Goal: Task Accomplishment & Management: Manage account settings

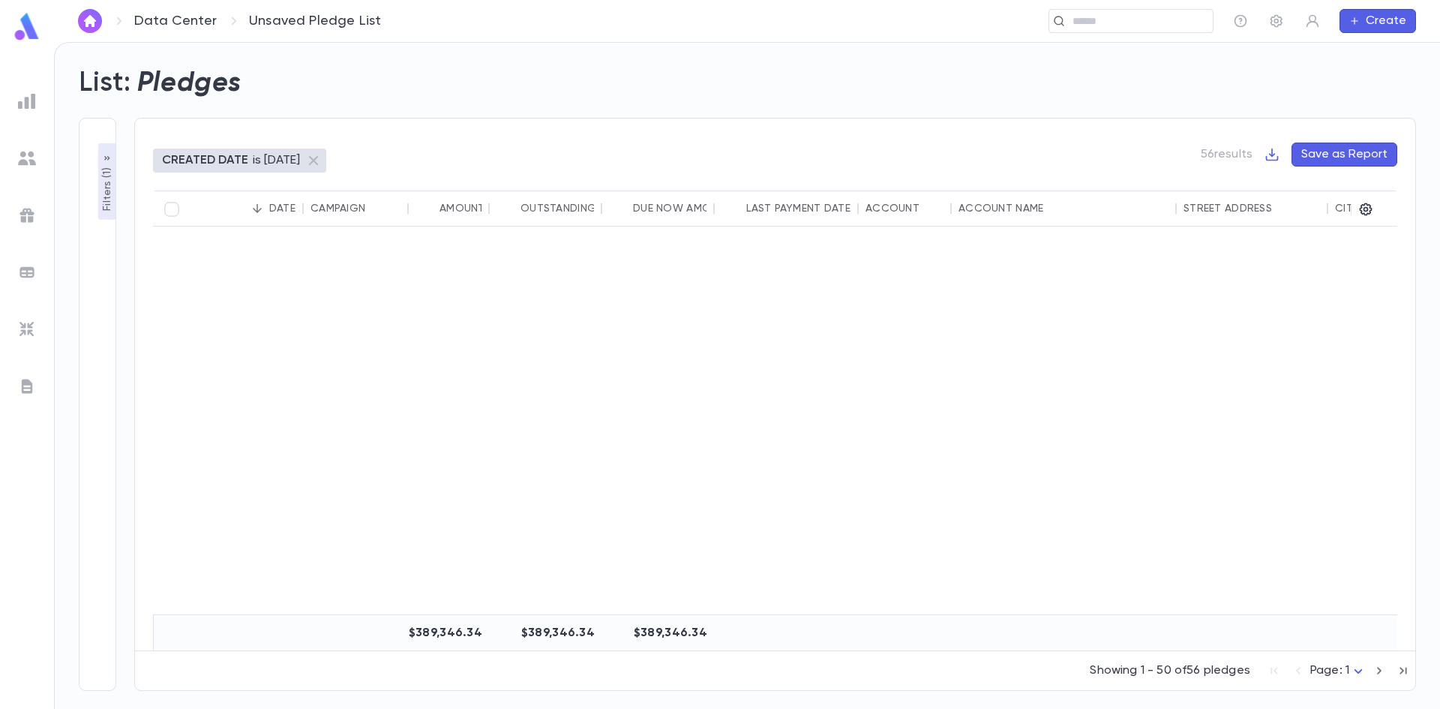
scroll to position [1129, 0]
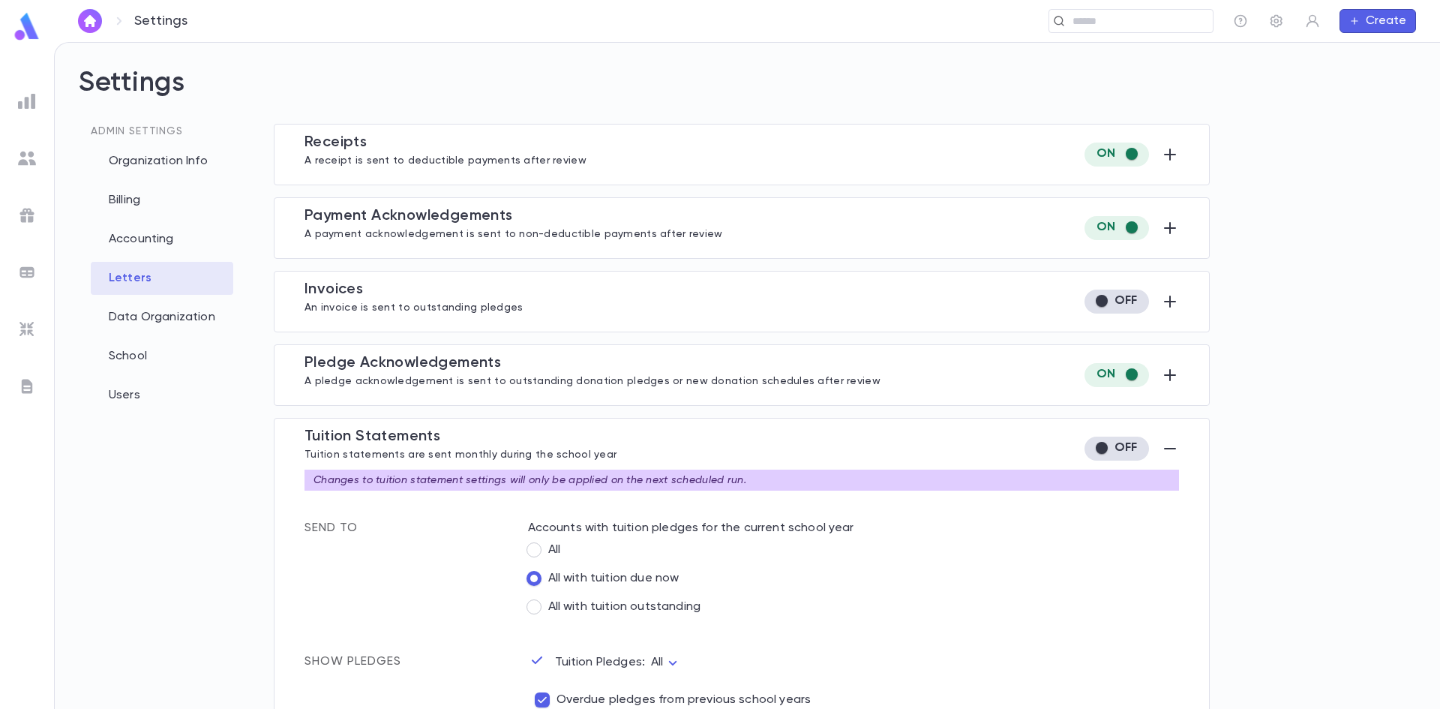
scroll to position [402, 0]
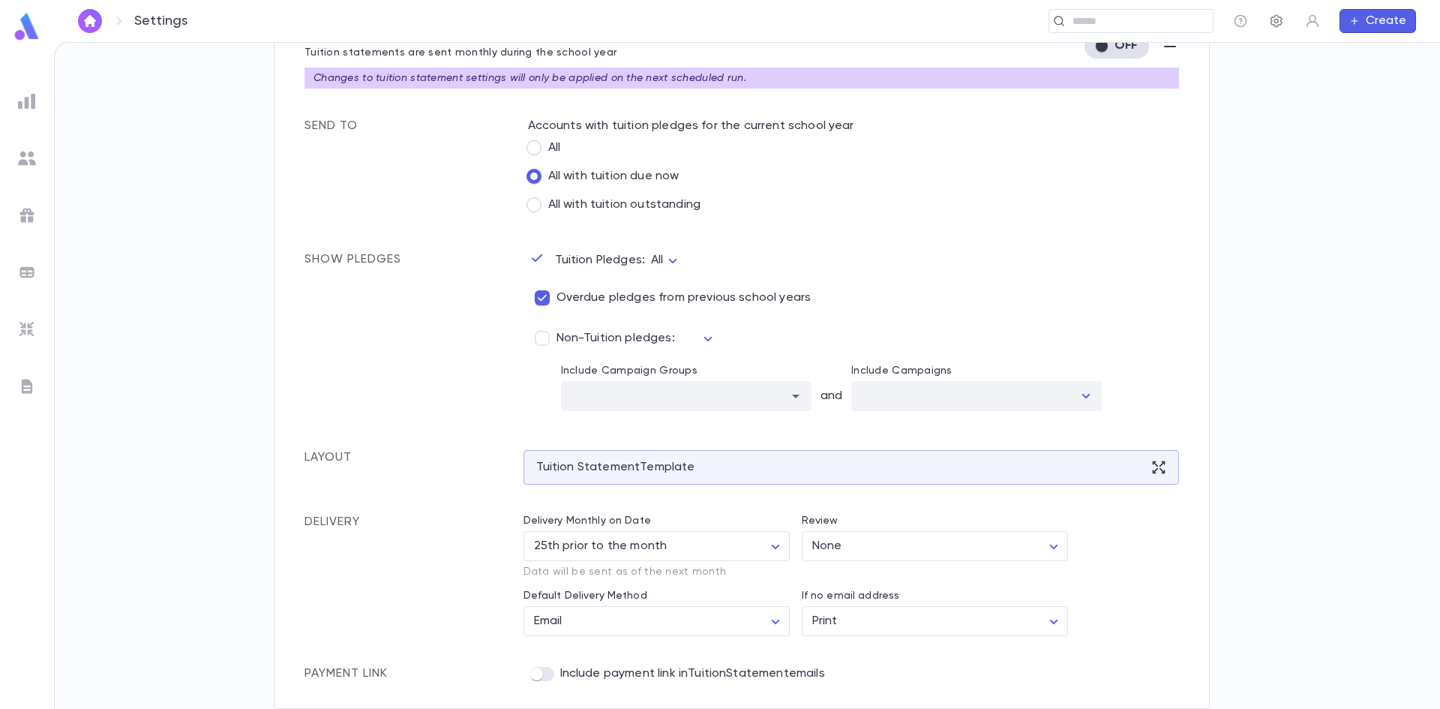
click at [1279, 29] on button "button" at bounding box center [1276, 21] width 24 height 24
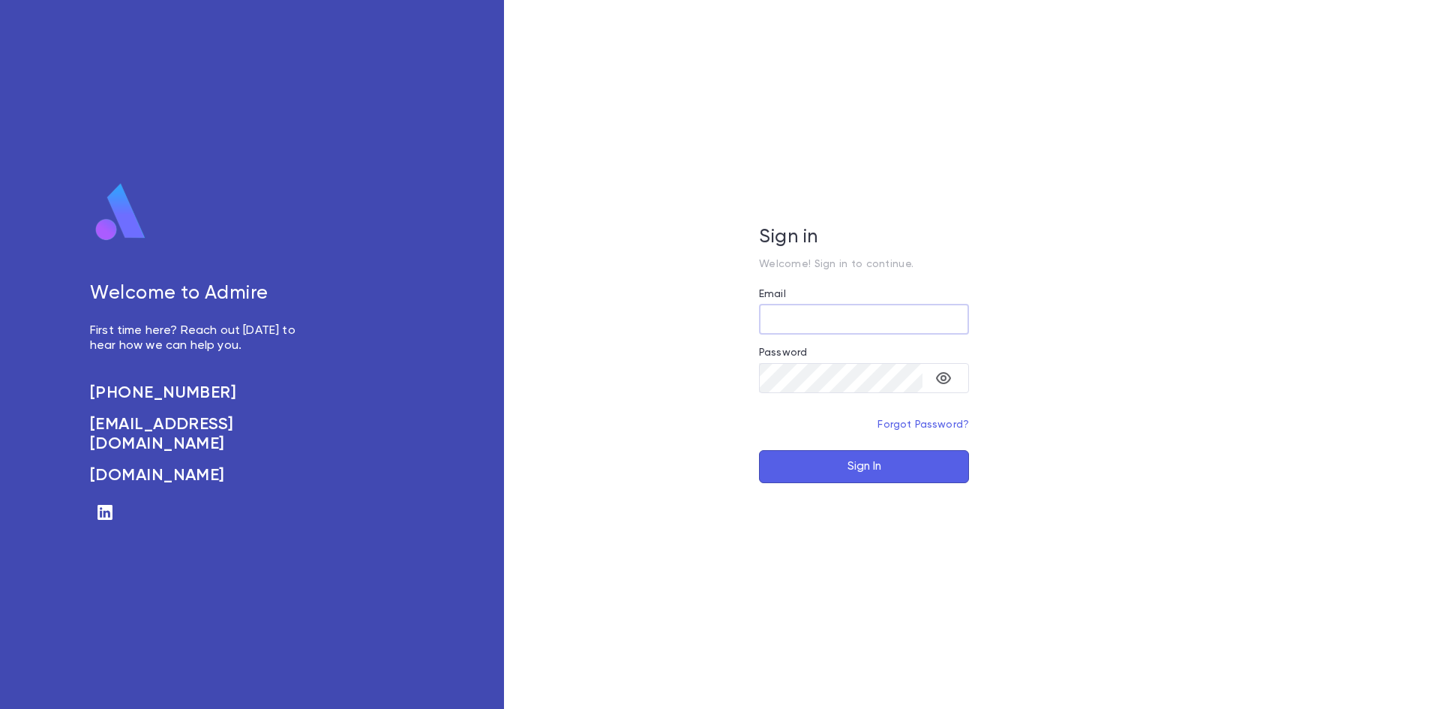
type input "**********"
click at [885, 480] on button "Sign In" at bounding box center [864, 466] width 210 height 33
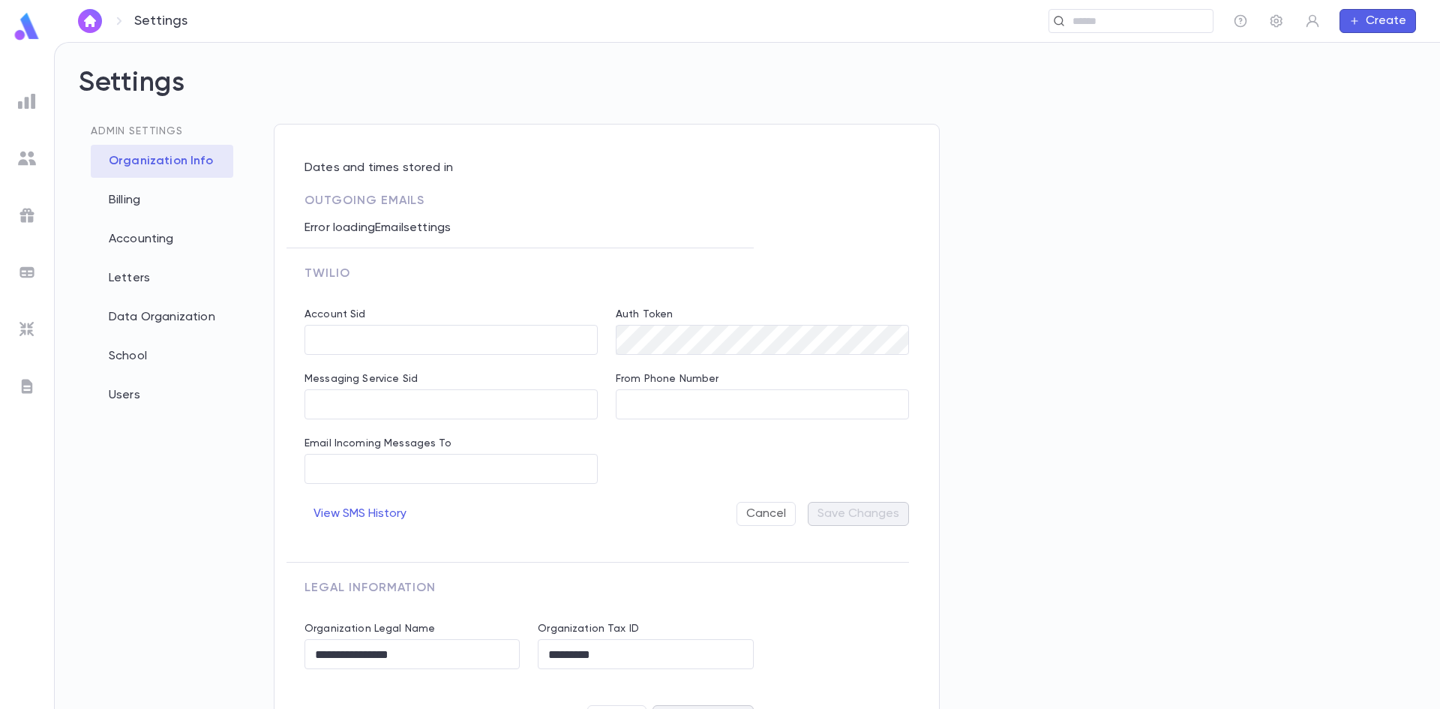
type input "**********"
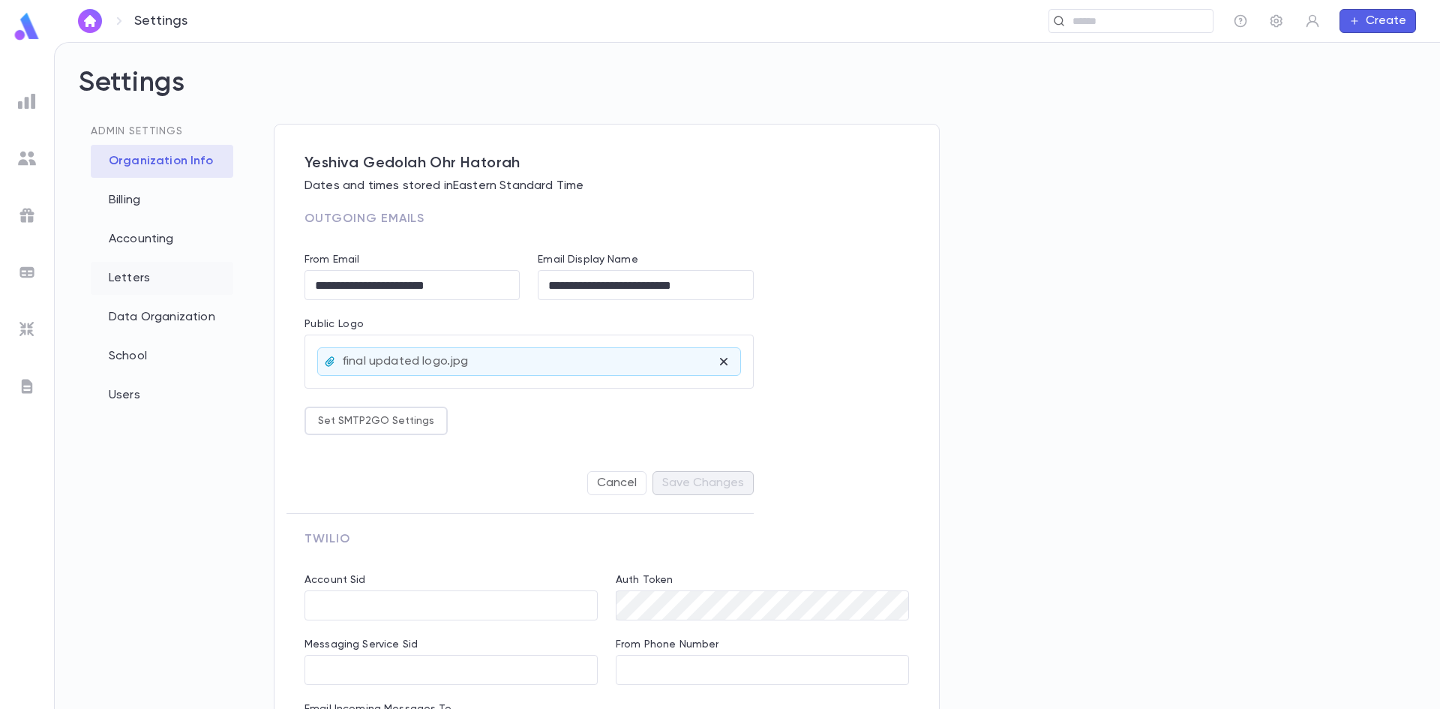
click at [181, 286] on div "Letters" at bounding box center [162, 278] width 142 height 33
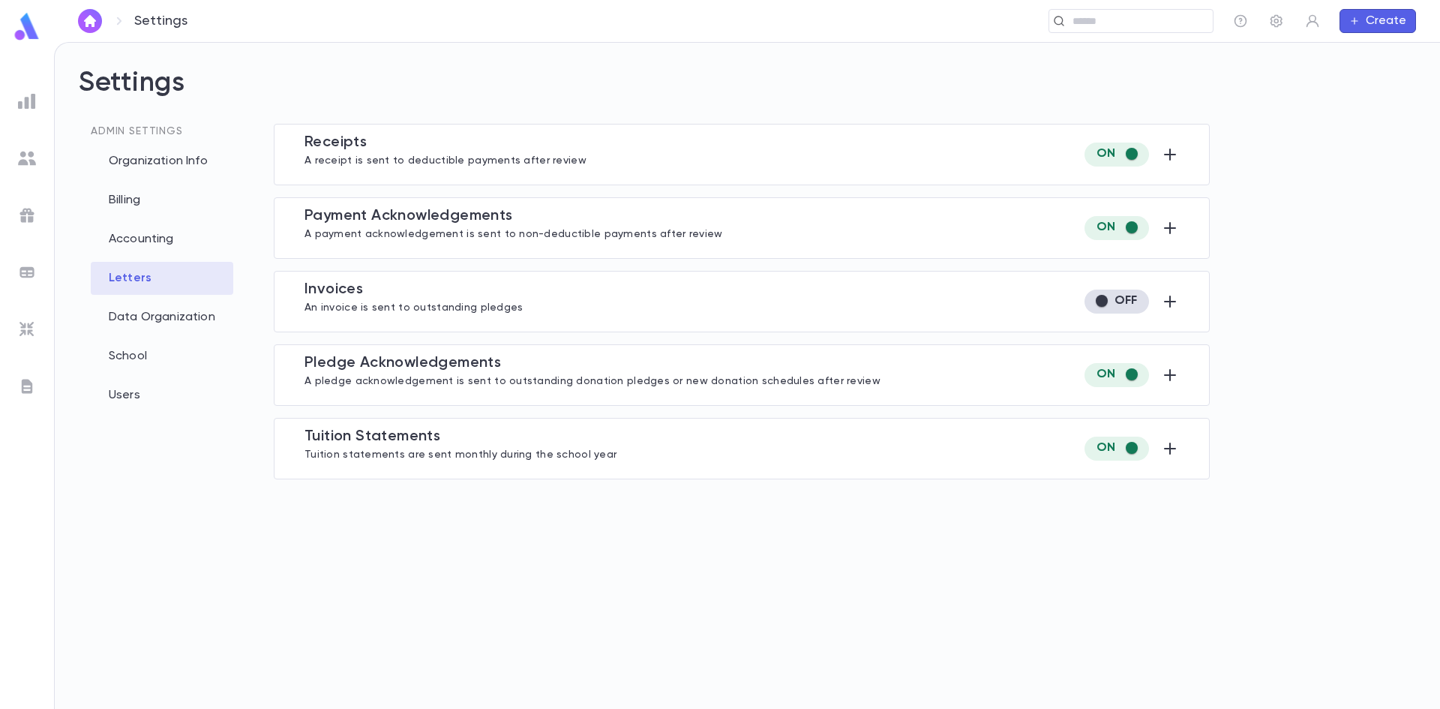
type input "**********"
type input "***"
click at [1172, 449] on icon "button" at bounding box center [1170, 448] width 12 height 12
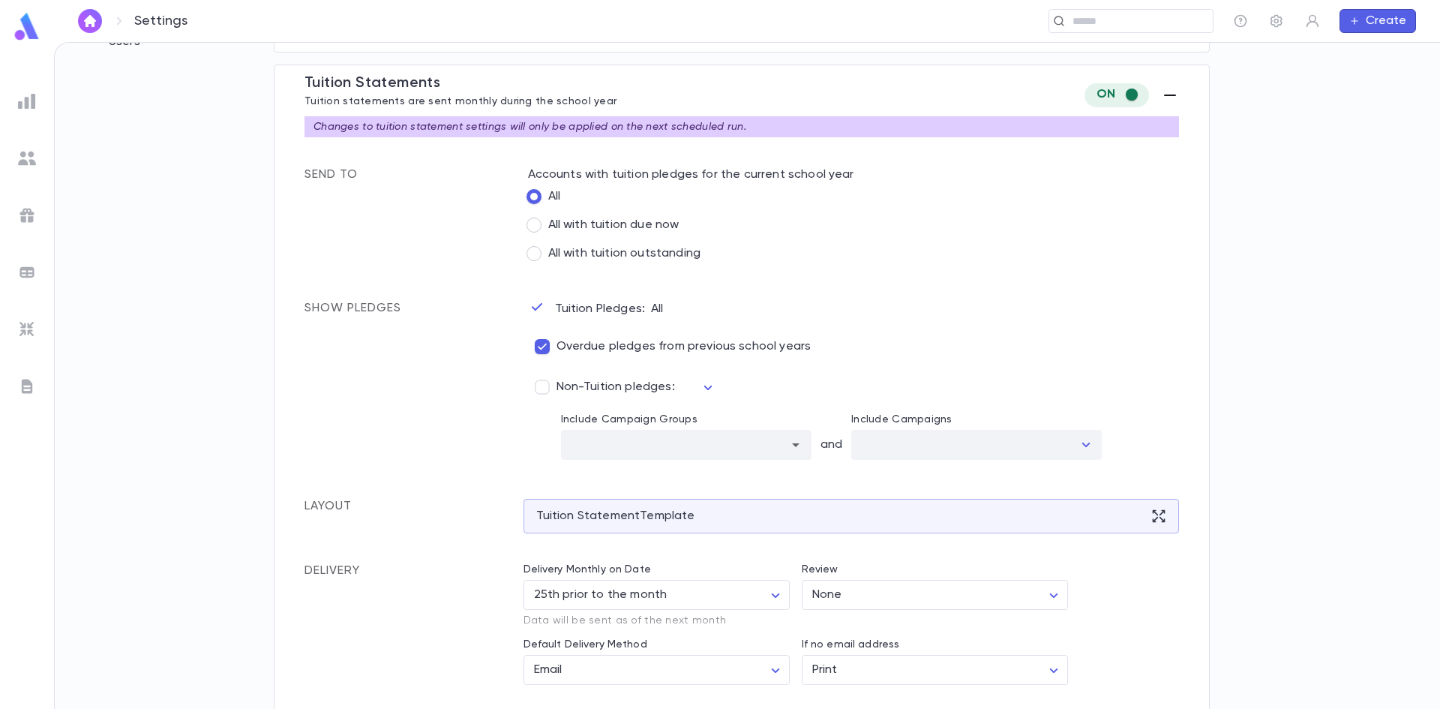
scroll to position [402, 0]
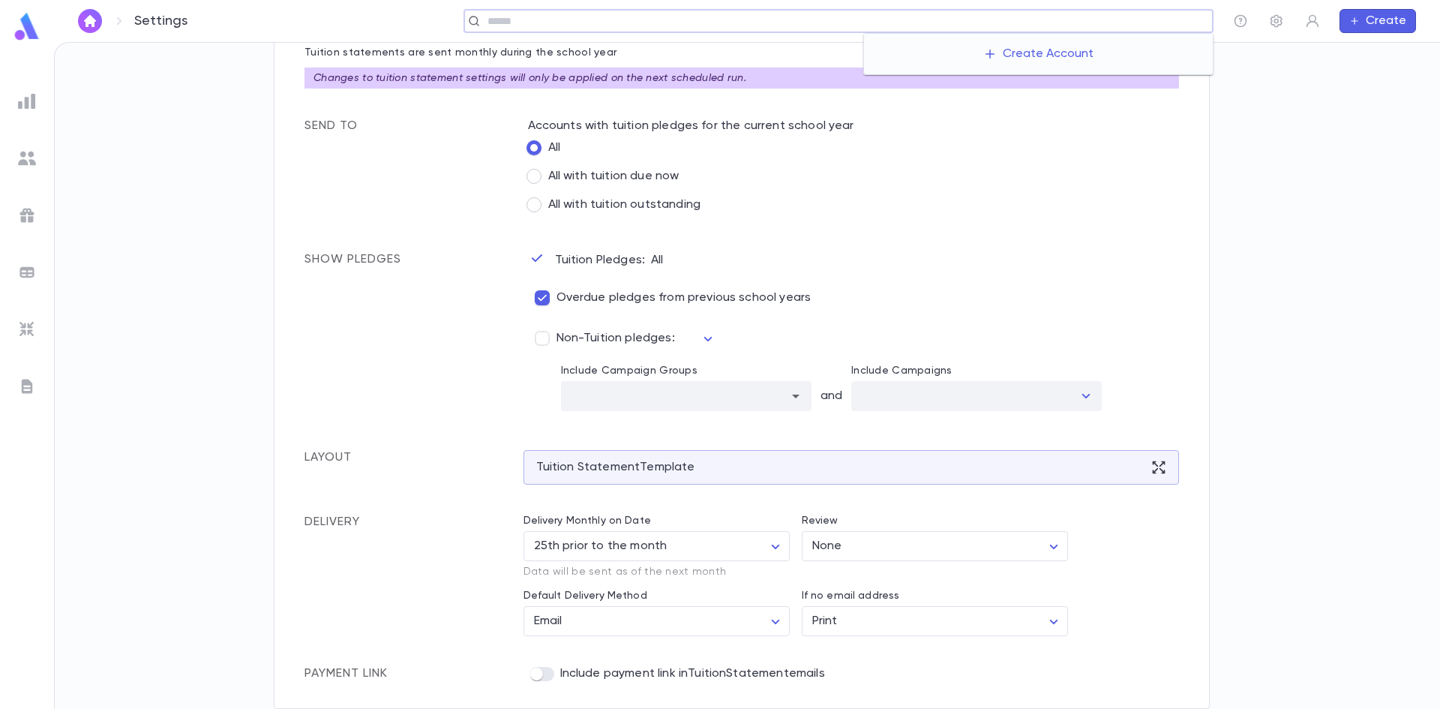
click at [1174, 22] on input "text" at bounding box center [845, 21] width 724 height 14
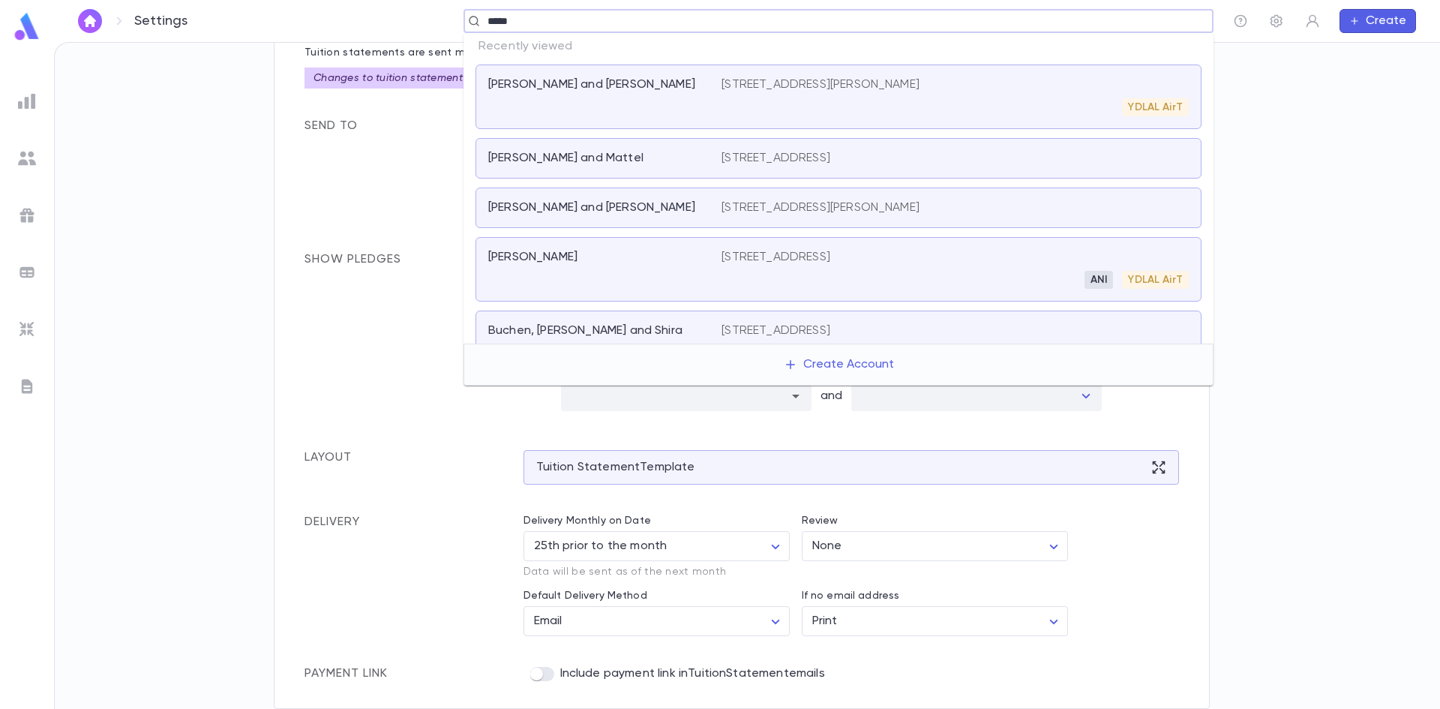
type input "*****"
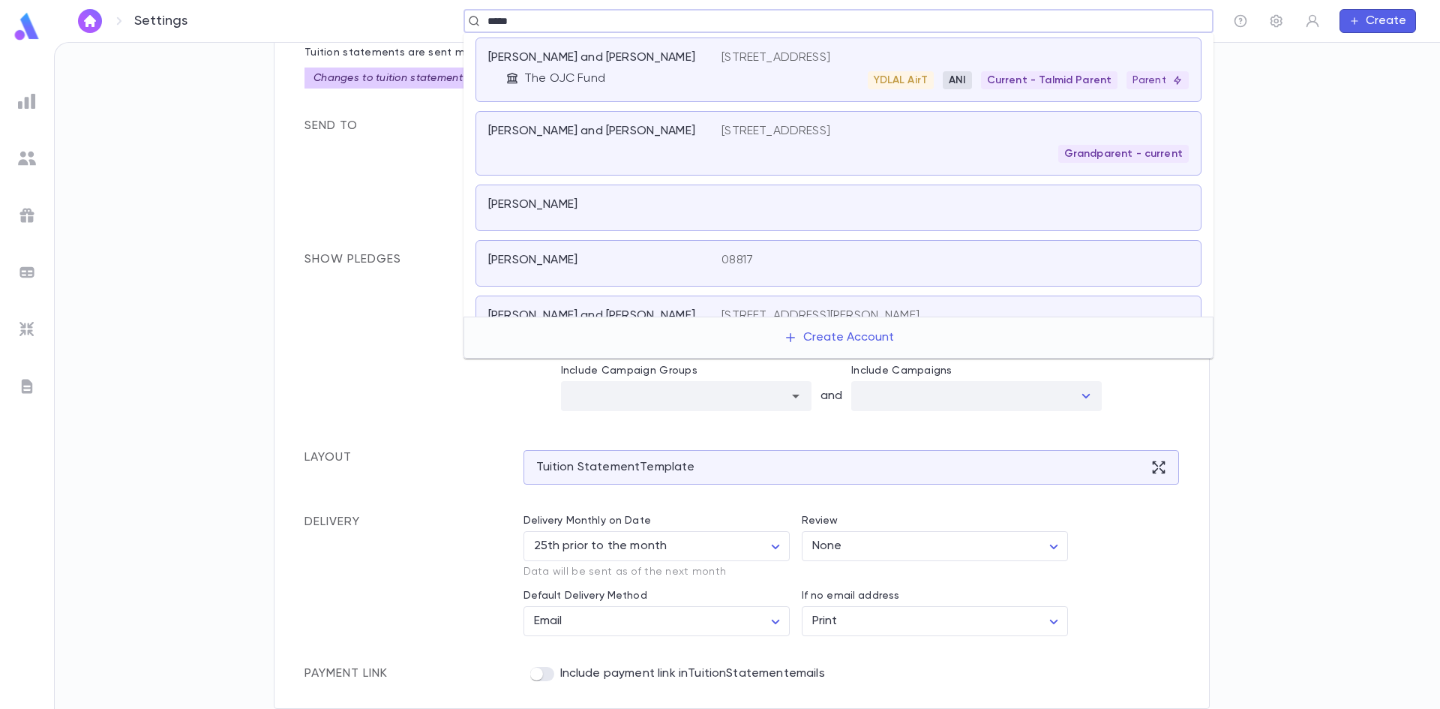
click at [909, 70] on div "56 Lexington Ave, Edison NJ 08817 YDLAL AirT ANI Current - Talmid Parent Parent" at bounding box center [954, 69] width 467 height 39
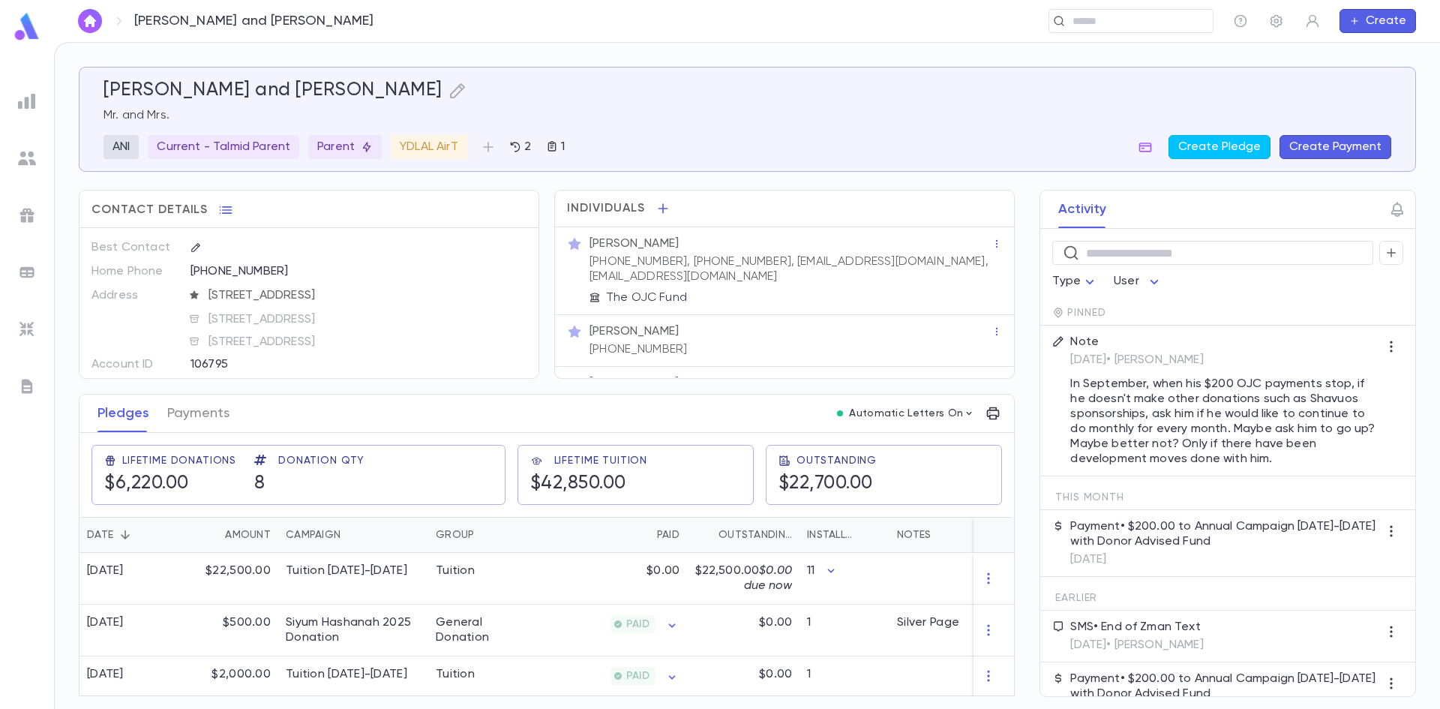
click at [984, 421] on button "button" at bounding box center [993, 413] width 24 height 24
click at [998, 443] on p "Tuition Statement" at bounding box center [1042, 443] width 104 height 15
click at [844, 393] on div at bounding box center [720, 354] width 1440 height 709
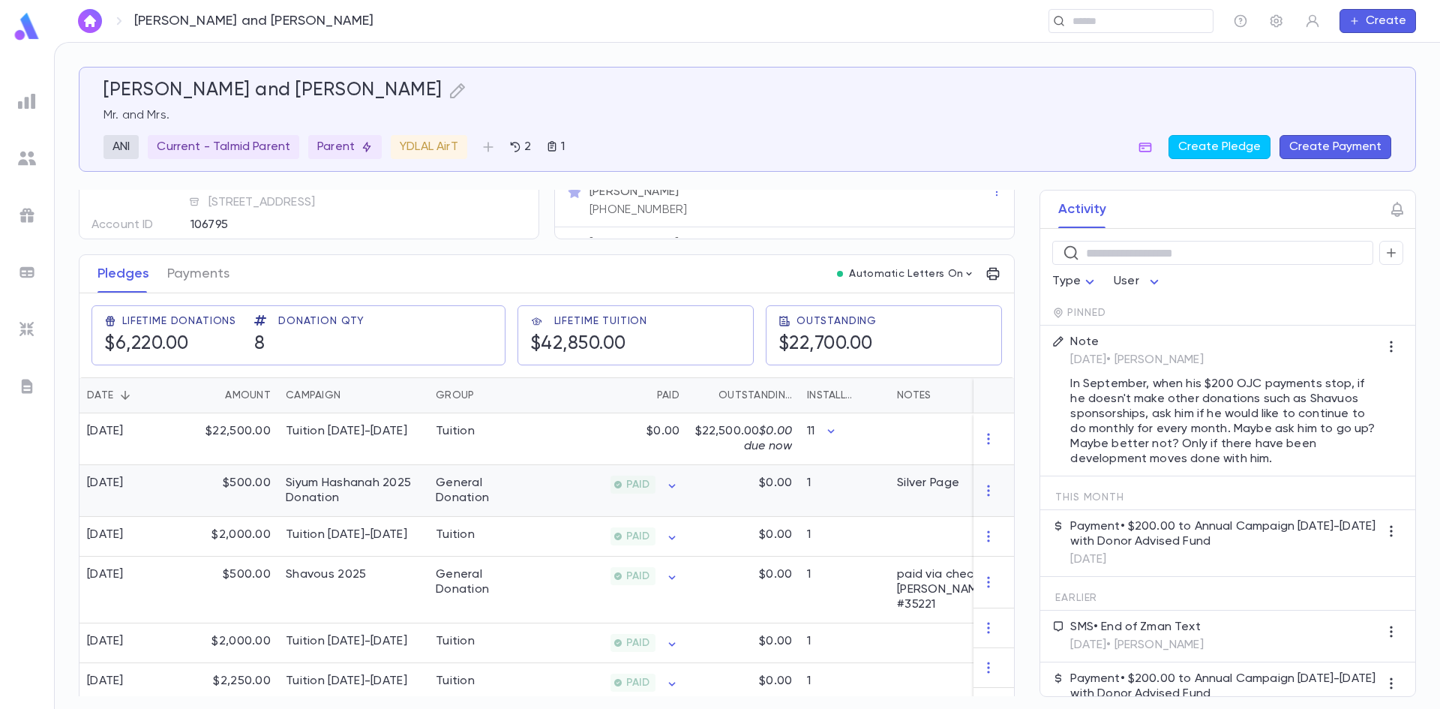
scroll to position [170, 0]
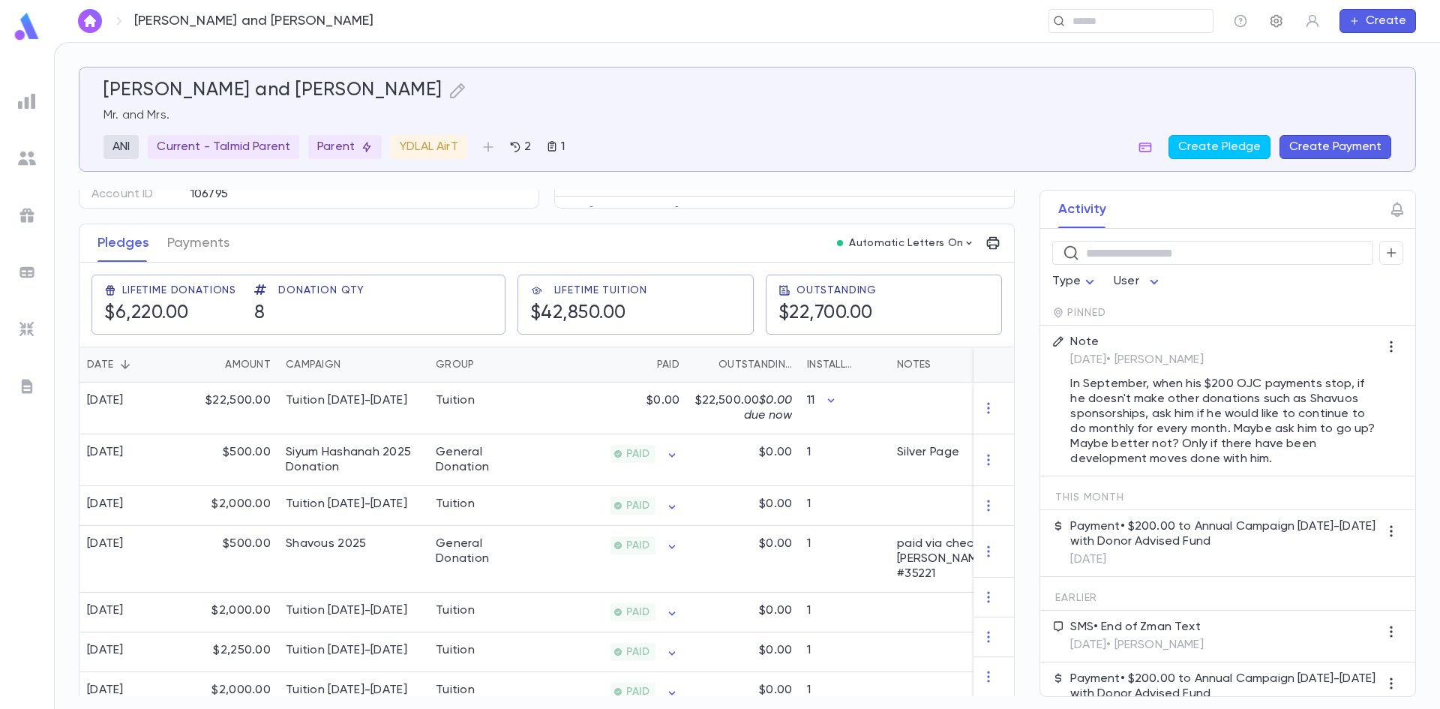
click at [1269, 27] on icon "button" at bounding box center [1276, 20] width 15 height 15
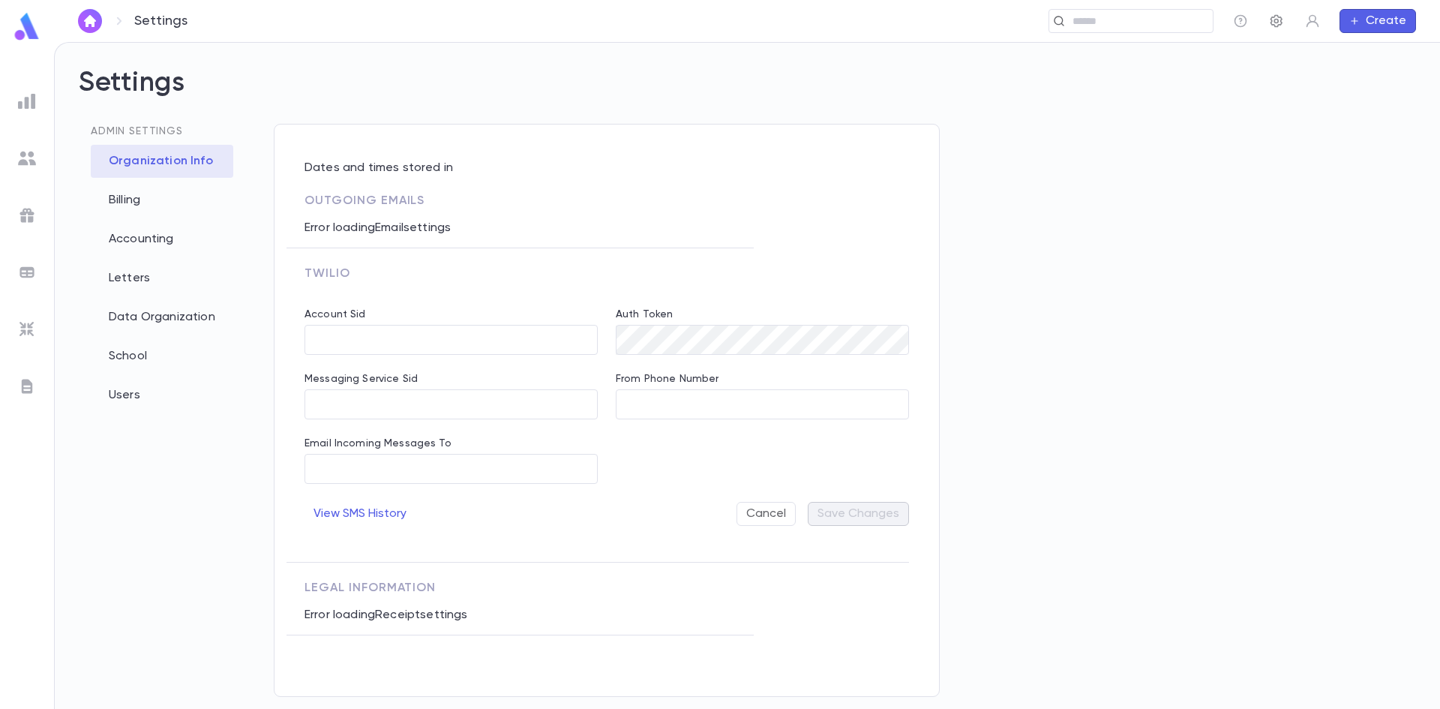
type input "**********"
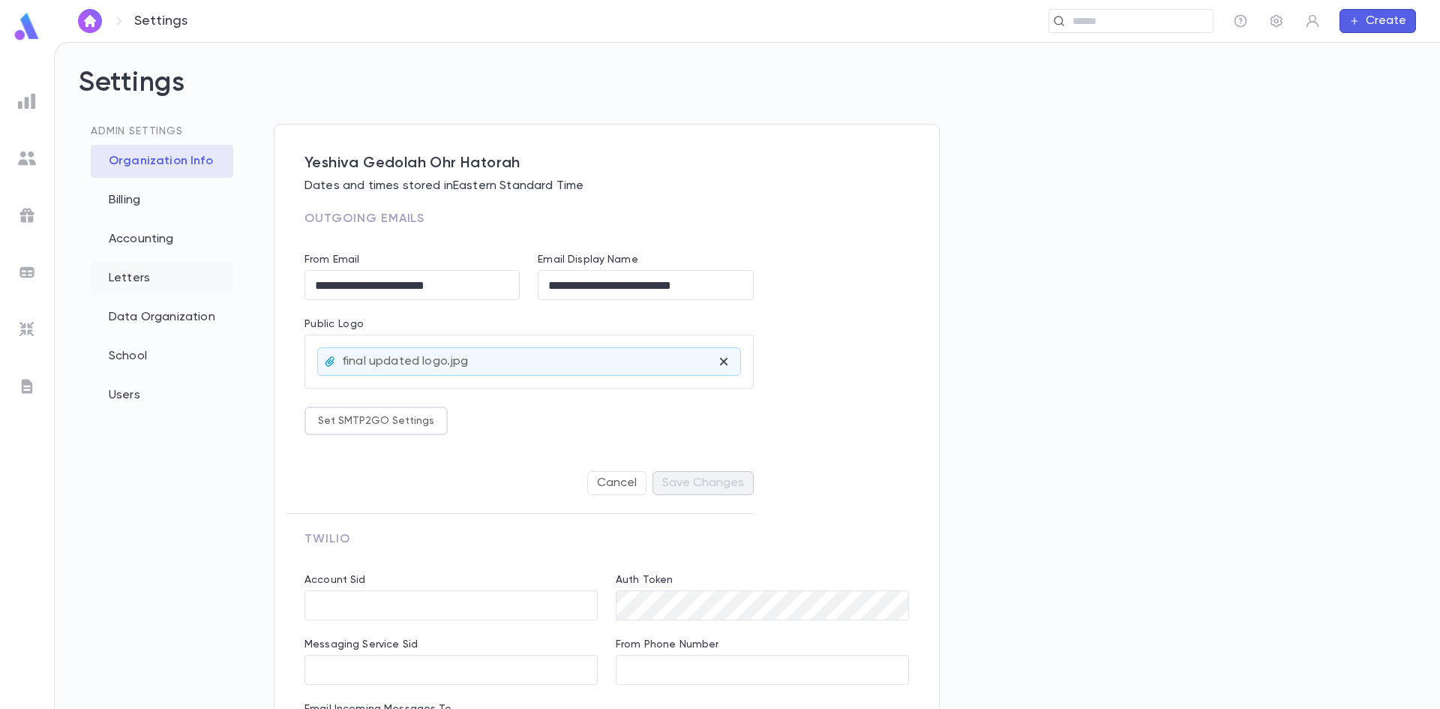
click at [142, 286] on div "Letters" at bounding box center [162, 278] width 142 height 33
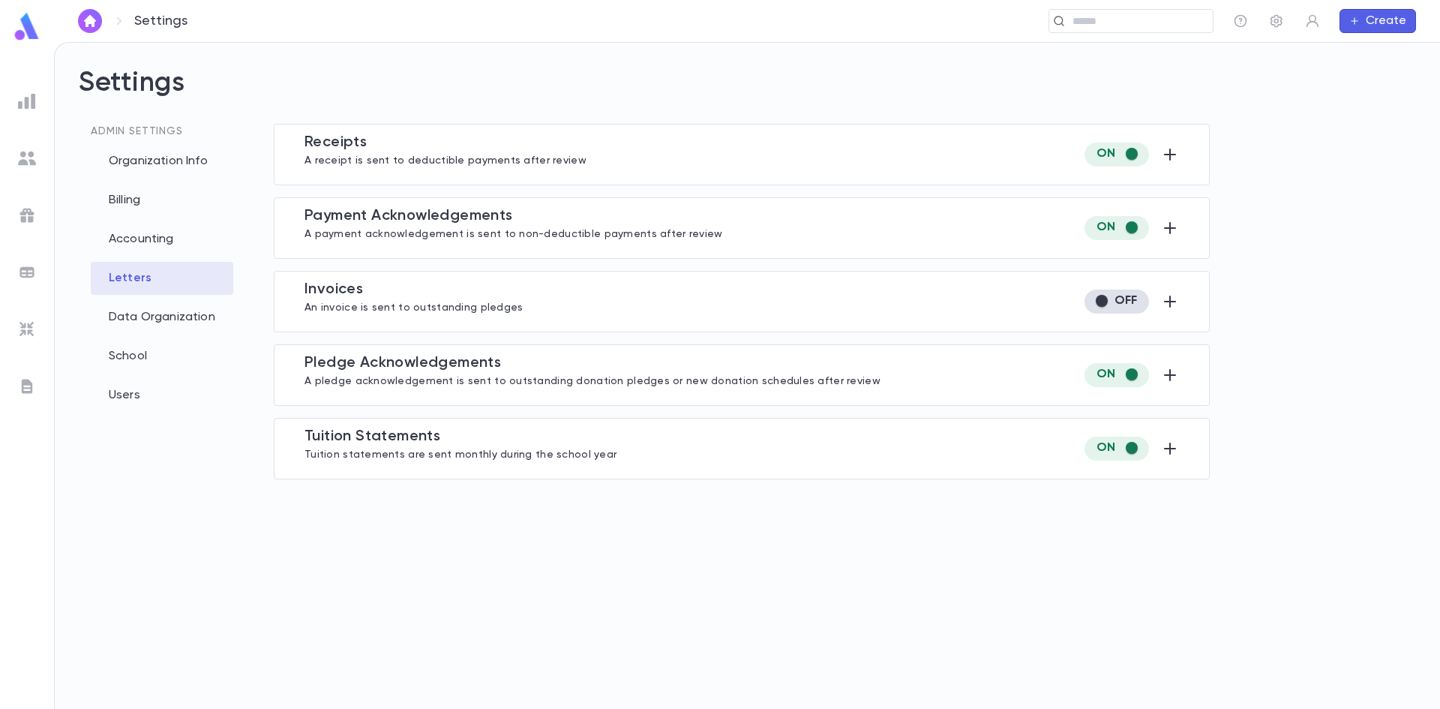
click at [1183, 463] on div "**********" at bounding box center [742, 448] width 936 height 61
click at [1172, 453] on icon "button" at bounding box center [1170, 448] width 18 height 18
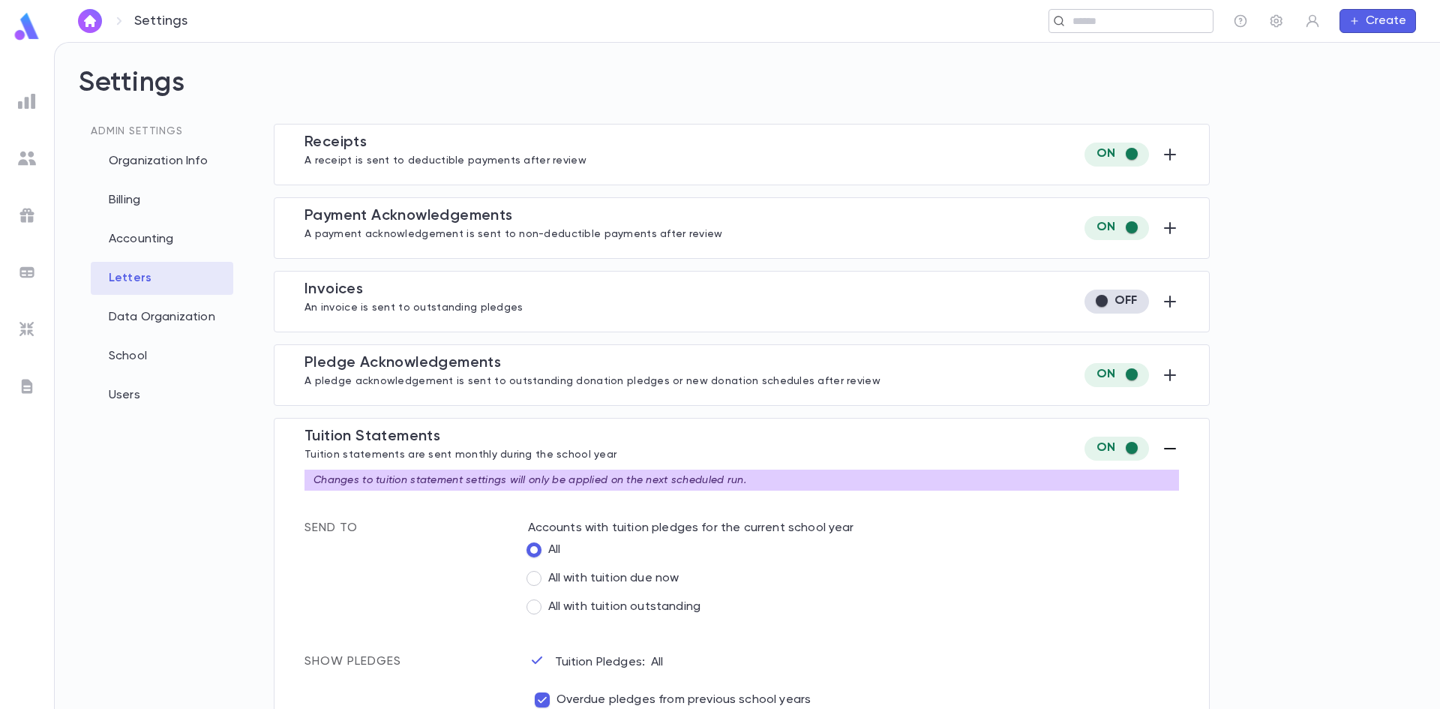
click at [1144, 15] on input "text" at bounding box center [1126, 21] width 116 height 14
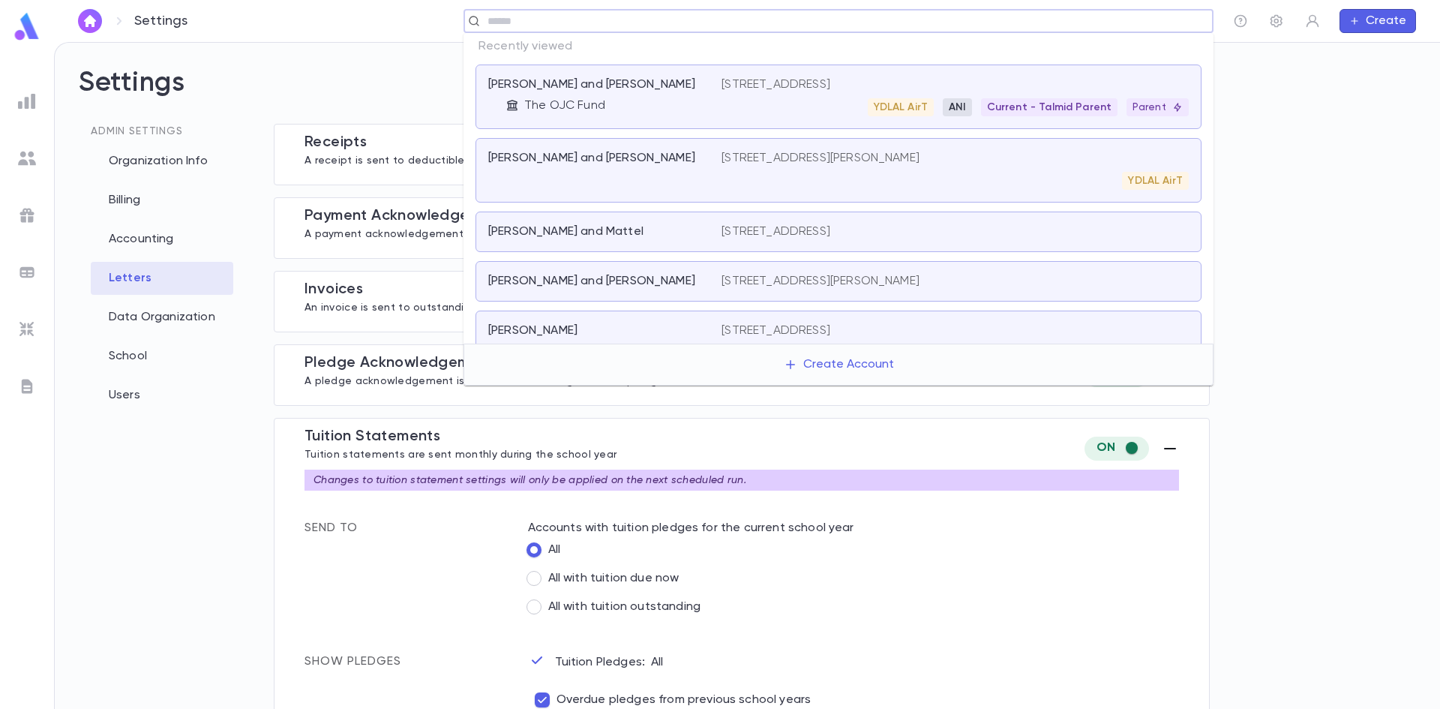
click at [704, 88] on div "[PERSON_NAME] and [PERSON_NAME] The OJC Fund" at bounding box center [604, 96] width 233 height 39
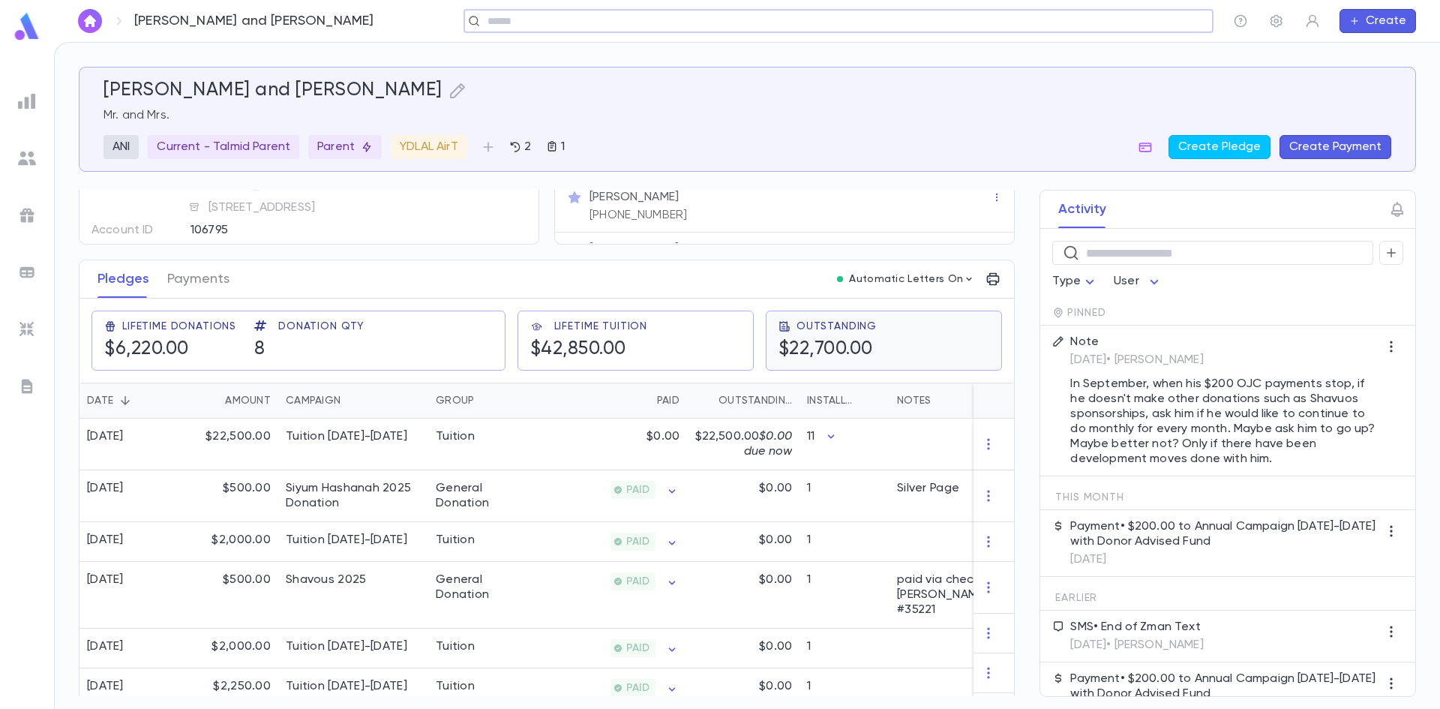
scroll to position [142, 0]
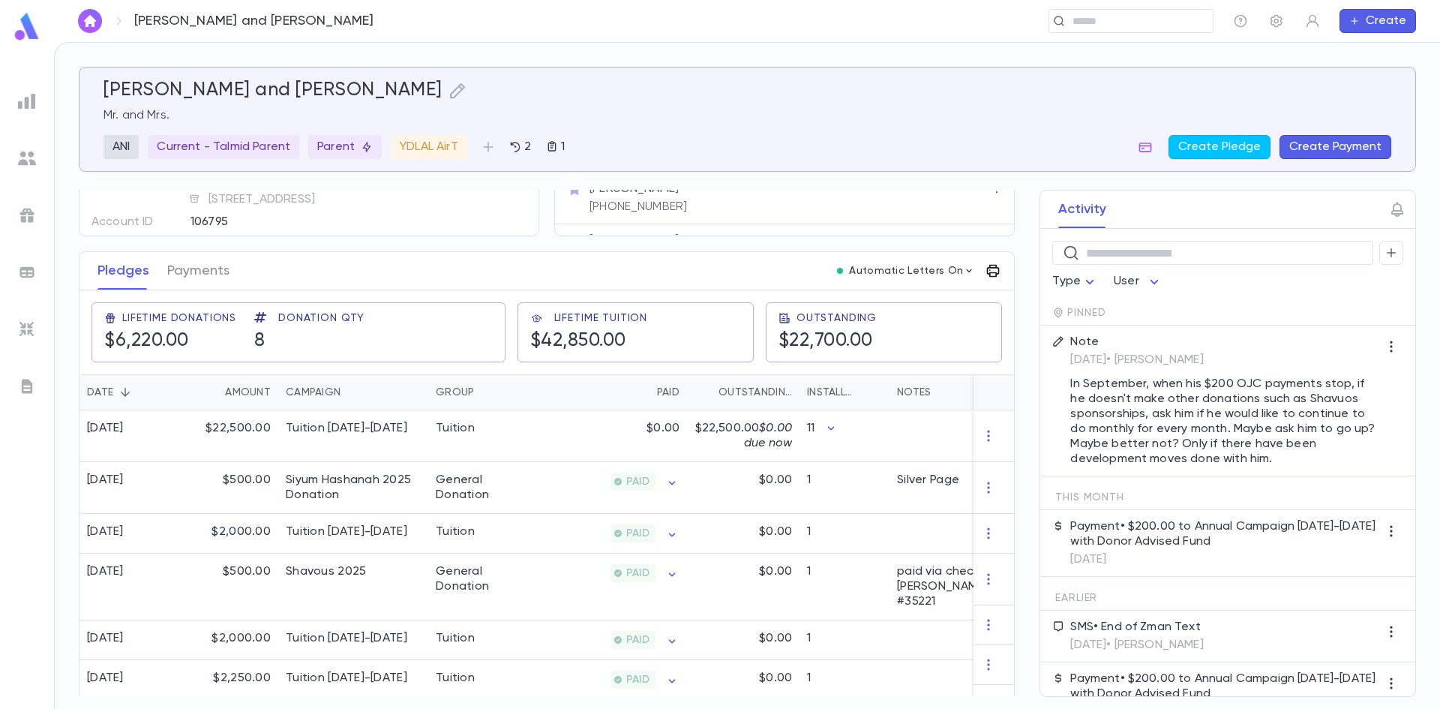
click at [987, 277] on icon "button" at bounding box center [993, 271] width 13 height 13
click at [986, 295] on li "Tuition Statement" at bounding box center [1051, 301] width 146 height 27
click at [1089, 352] on li "Print" at bounding box center [1094, 356] width 52 height 27
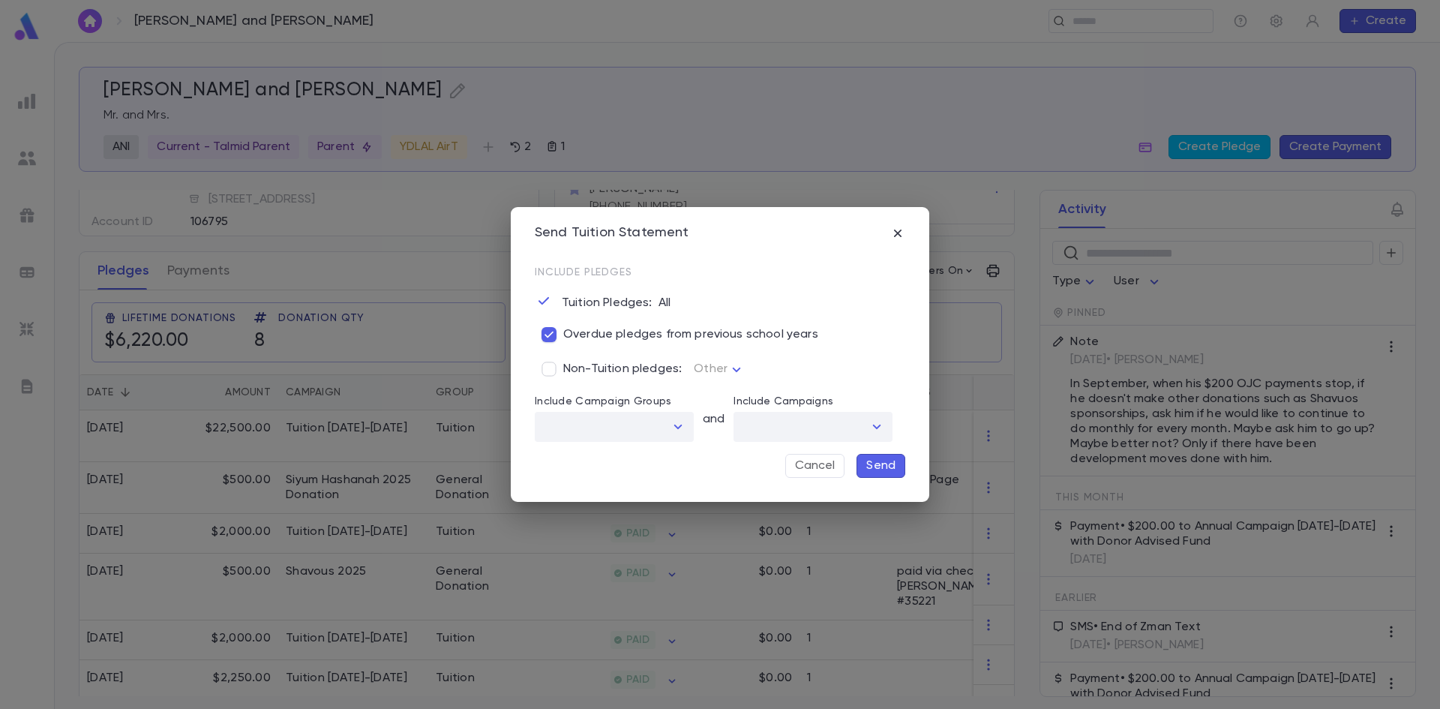
click at [888, 469] on p "Send" at bounding box center [880, 465] width 29 height 15
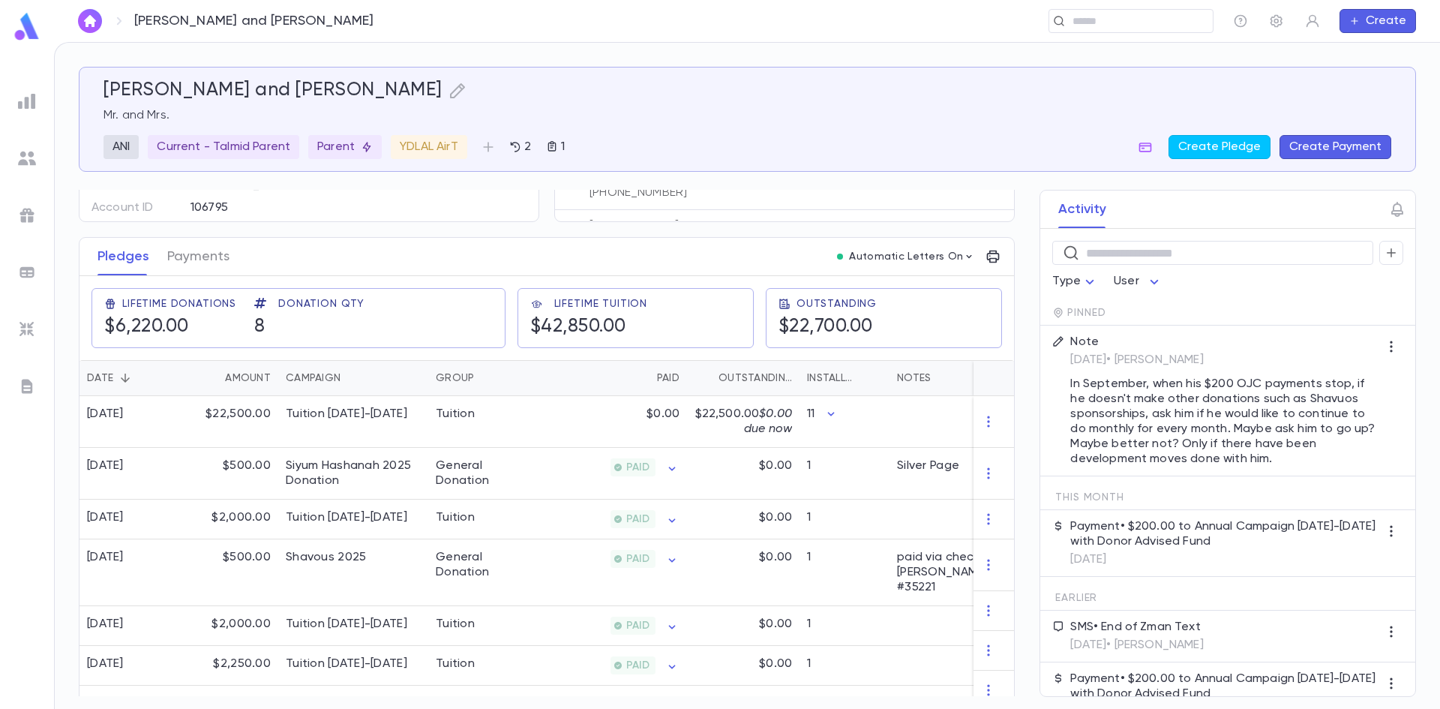
scroll to position [157, 0]
click at [31, 377] on img at bounding box center [27, 386] width 18 height 18
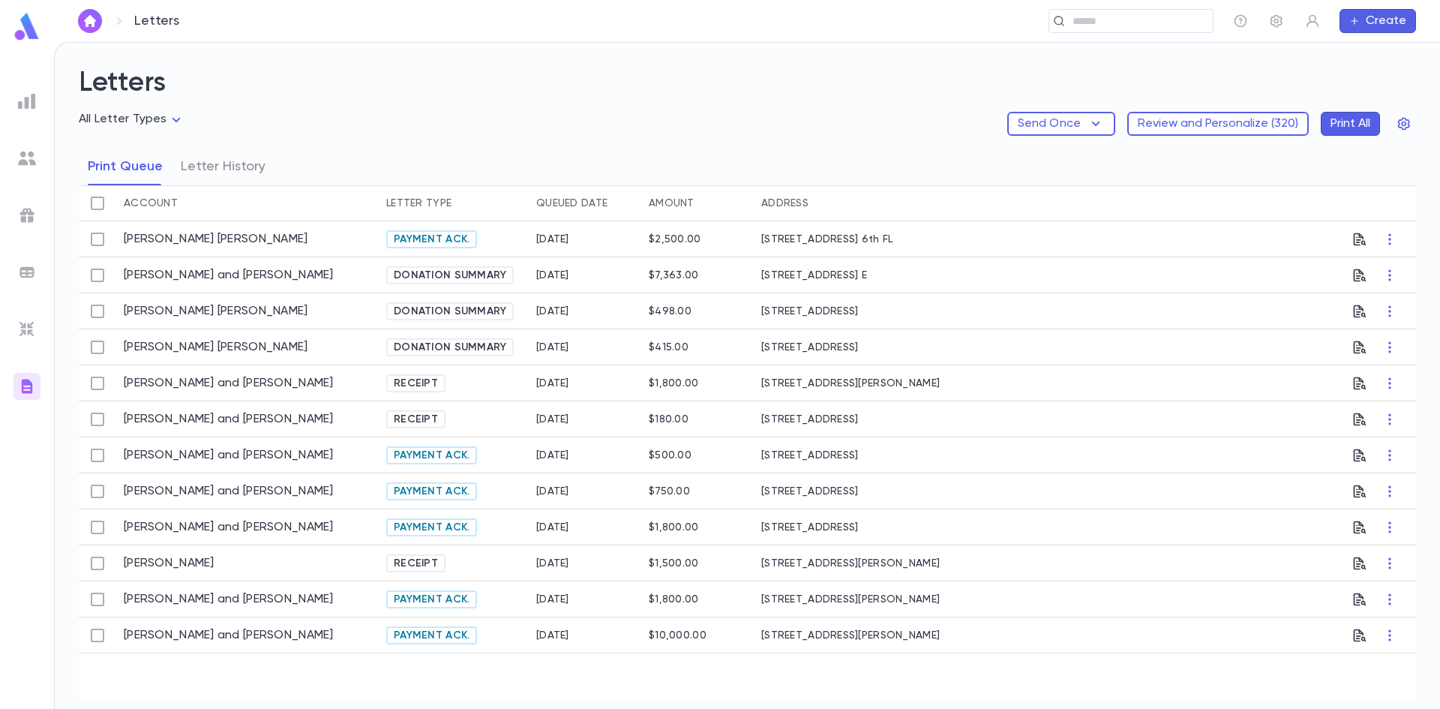
click at [128, 118] on body "Letters ​ Create Letters All Letter Types Send Once Review and Personalize ( 32…" at bounding box center [720, 375] width 1440 height 667
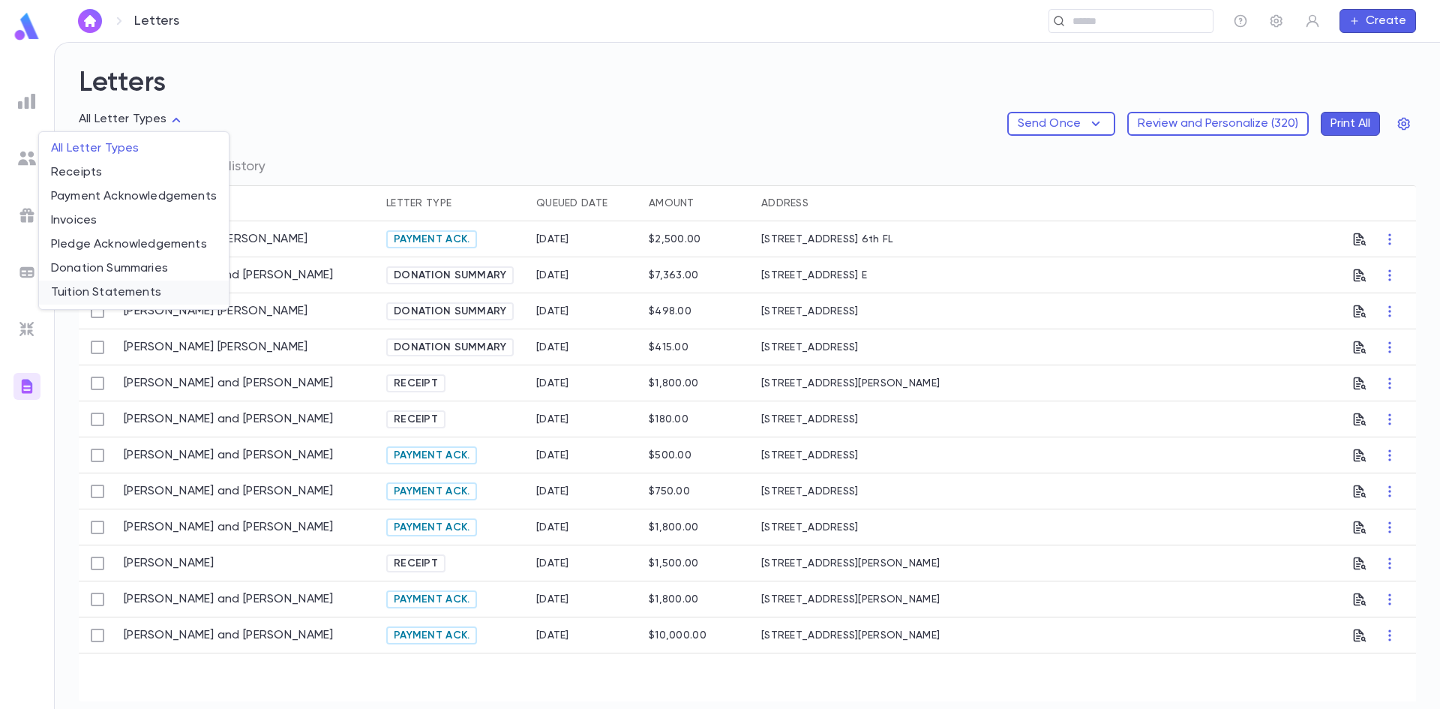
click at [163, 290] on span "Tuition Statements" at bounding box center [134, 292] width 166 height 15
type input "**********"
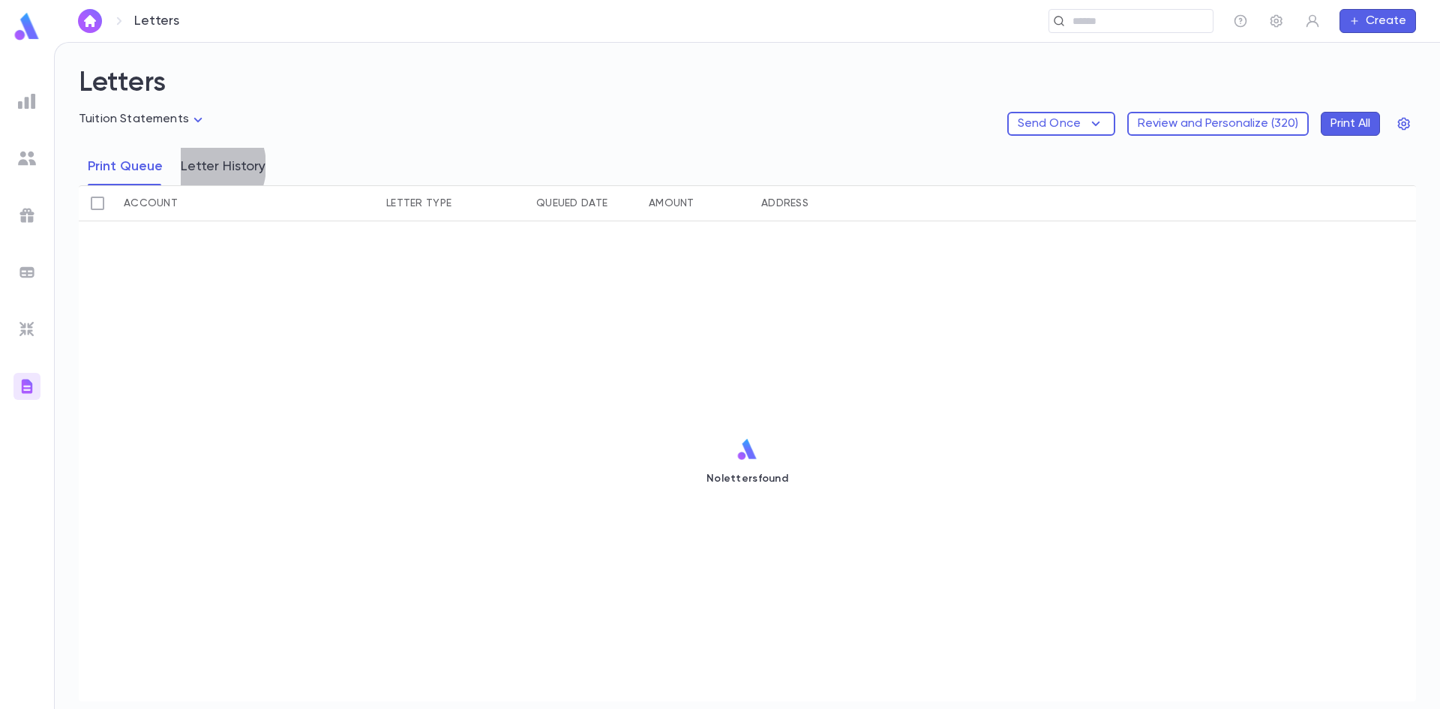
click at [196, 169] on button "Letter History" at bounding box center [223, 166] width 85 height 37
click at [1104, 125] on icon "button" at bounding box center [1095, 124] width 18 height 18
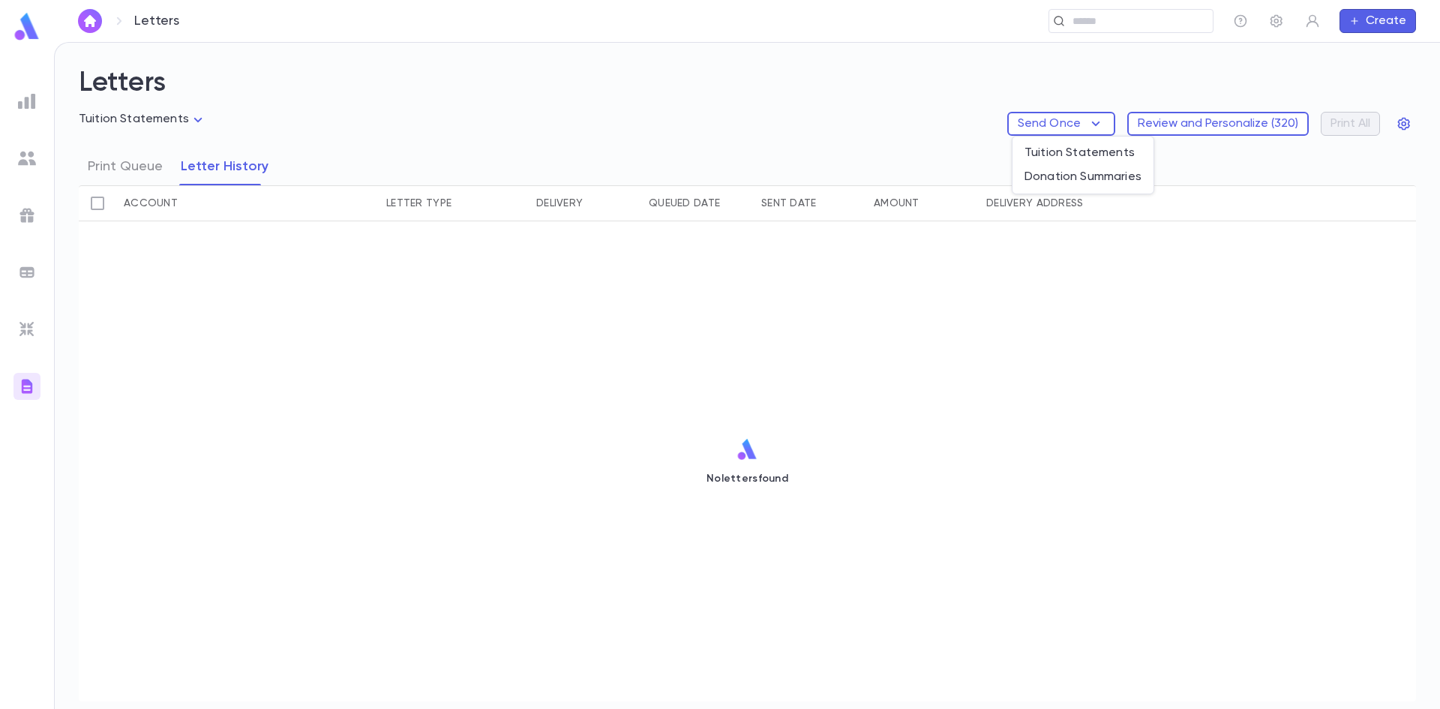
click at [1174, 122] on div at bounding box center [720, 354] width 1440 height 709
click at [1174, 124] on button "Review and Personalize ( 320 )" at bounding box center [1217, 124] width 181 height 24
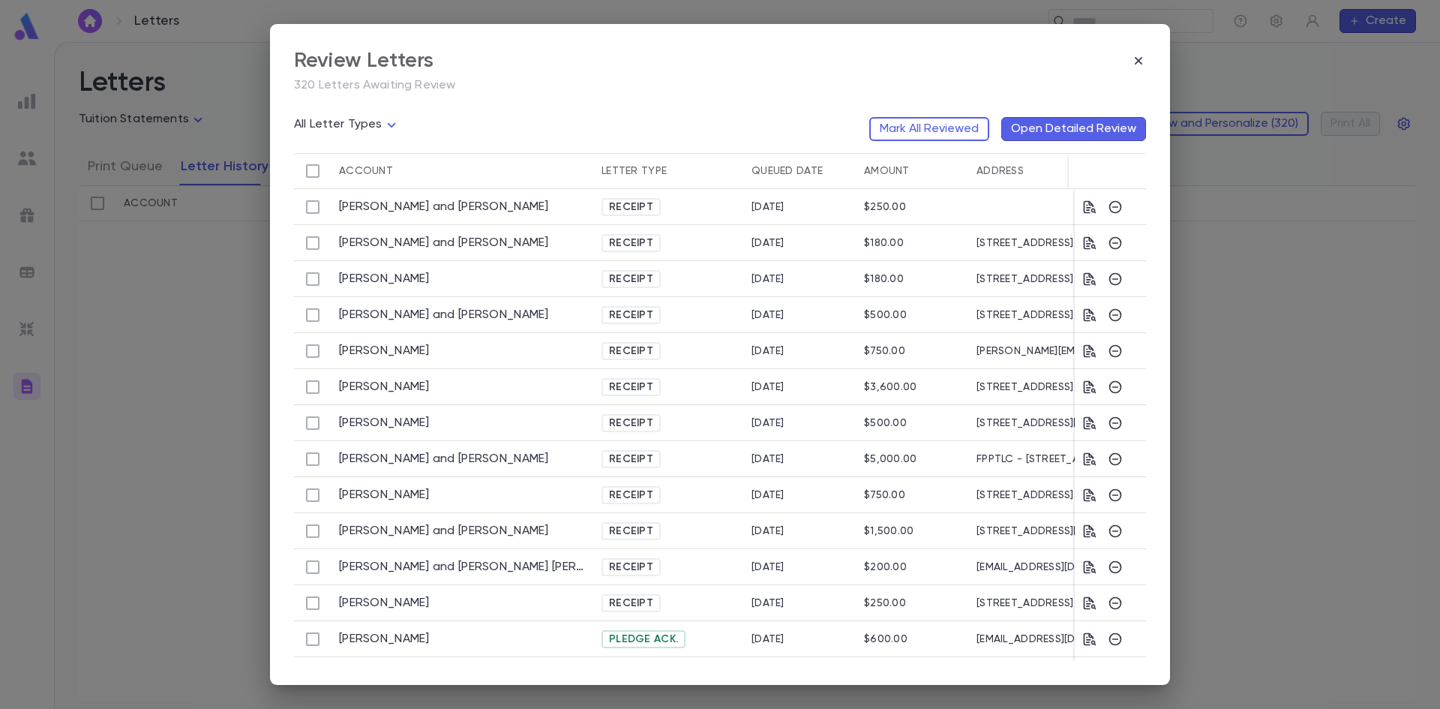
click at [638, 176] on div "Letter Type" at bounding box center [633, 171] width 65 height 36
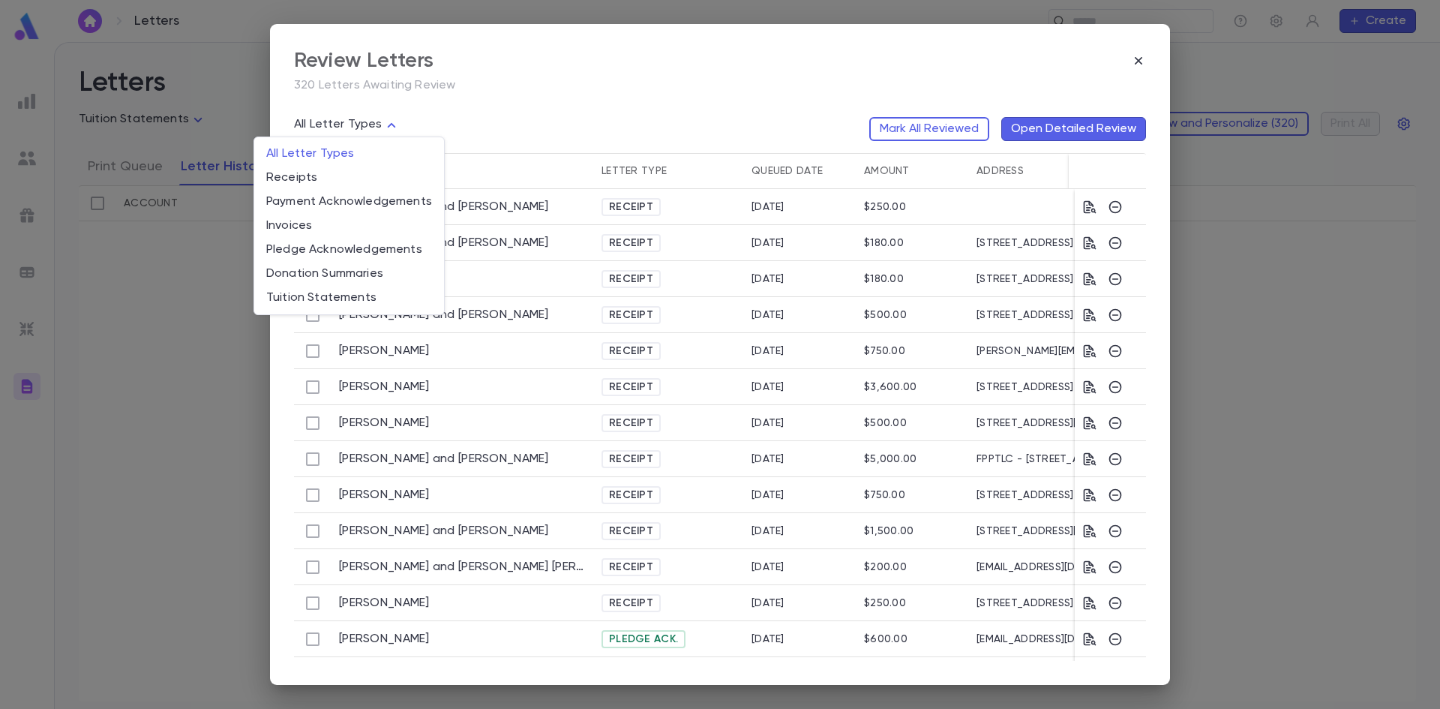
click at [395, 133] on body "**********" at bounding box center [720, 375] width 1440 height 667
click at [364, 294] on span "Tuition Statements" at bounding box center [349, 297] width 166 height 15
type input "**********"
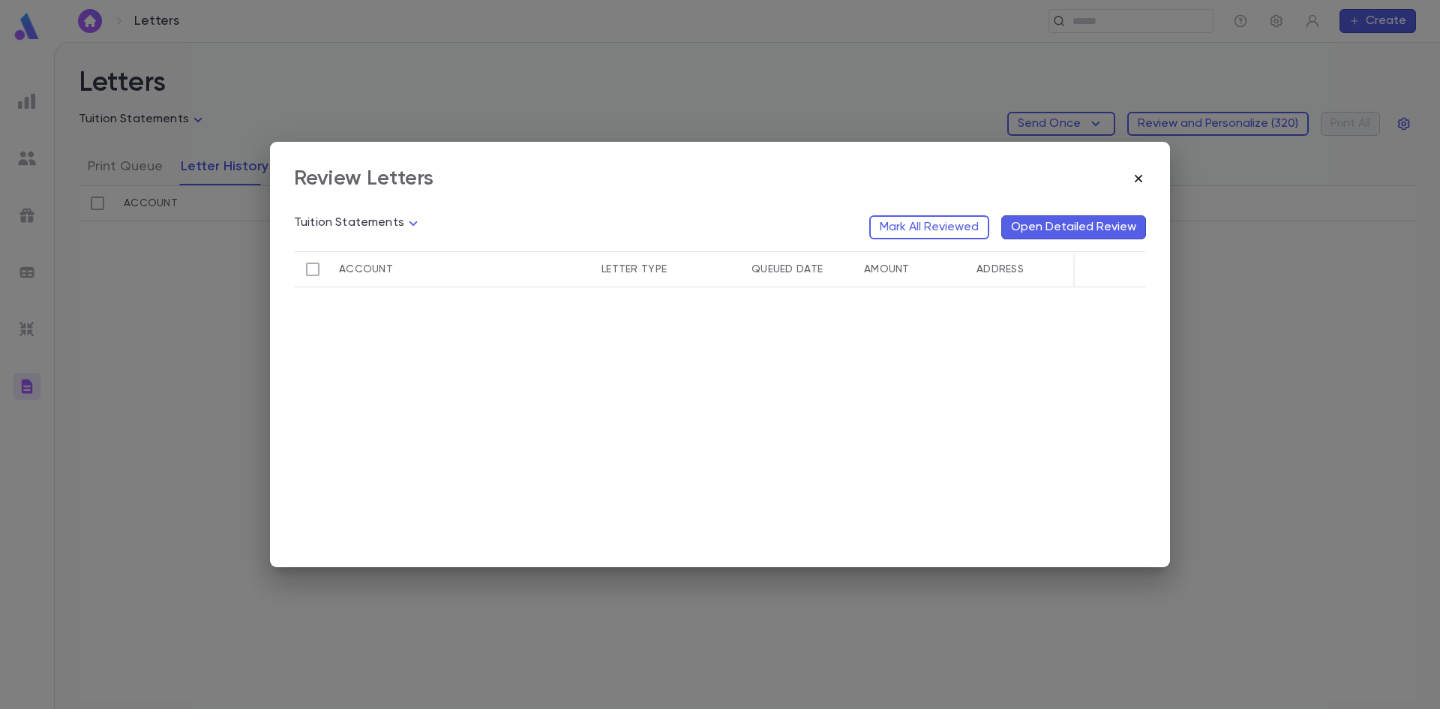
click at [1136, 178] on icon "button" at bounding box center [1138, 178] width 15 height 15
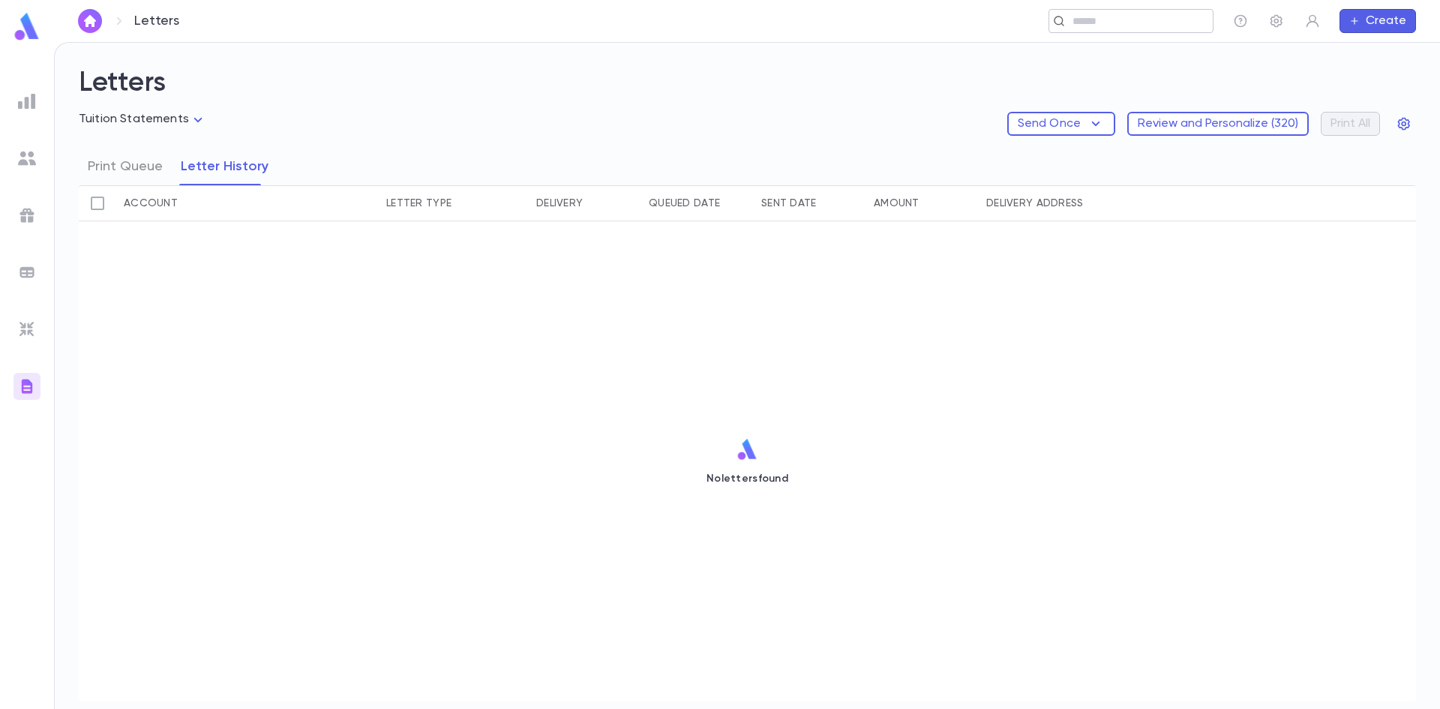
click at [1161, 29] on div "​" at bounding box center [1130, 21] width 165 height 24
type input "*"
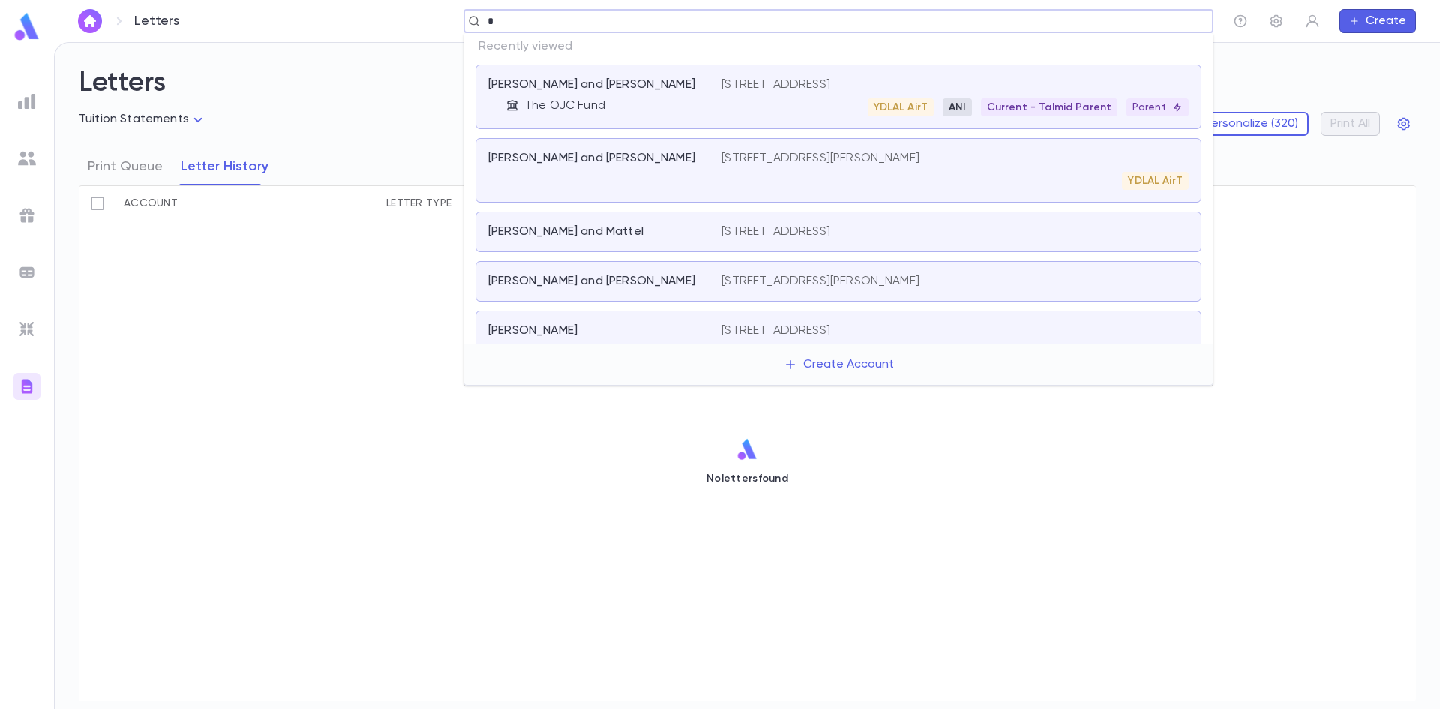
click at [735, 82] on p "[STREET_ADDRESS]" at bounding box center [775, 84] width 109 height 15
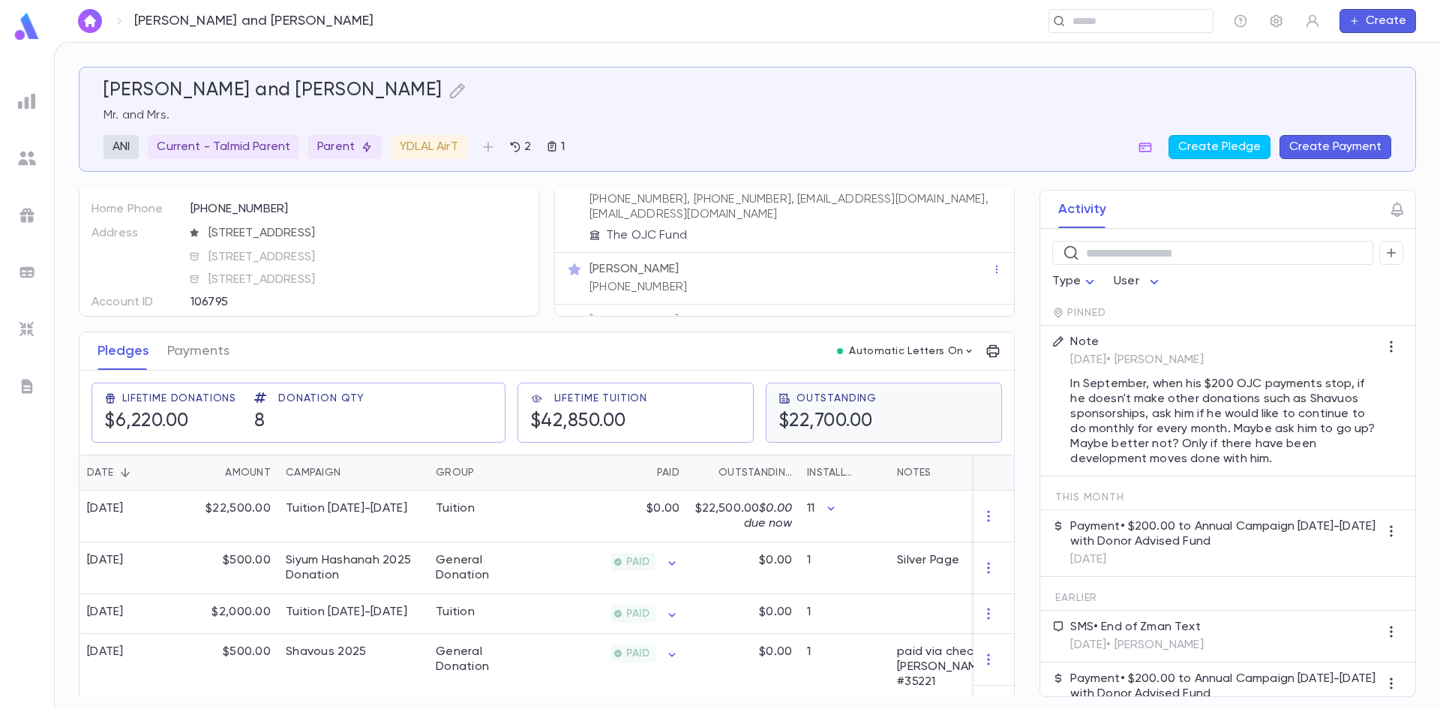
scroll to position [70, 0]
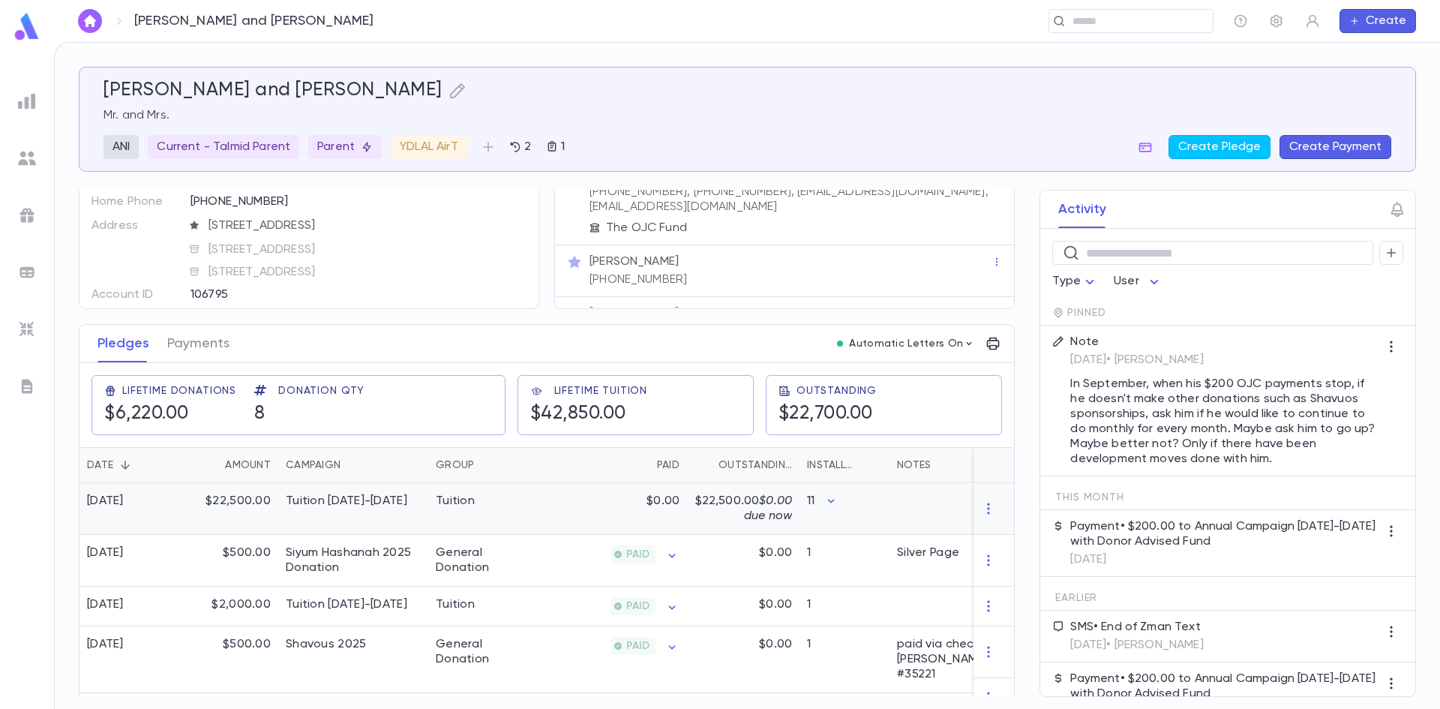
click at [400, 493] on div "Tuition [DATE]-[DATE]" at bounding box center [353, 509] width 150 height 52
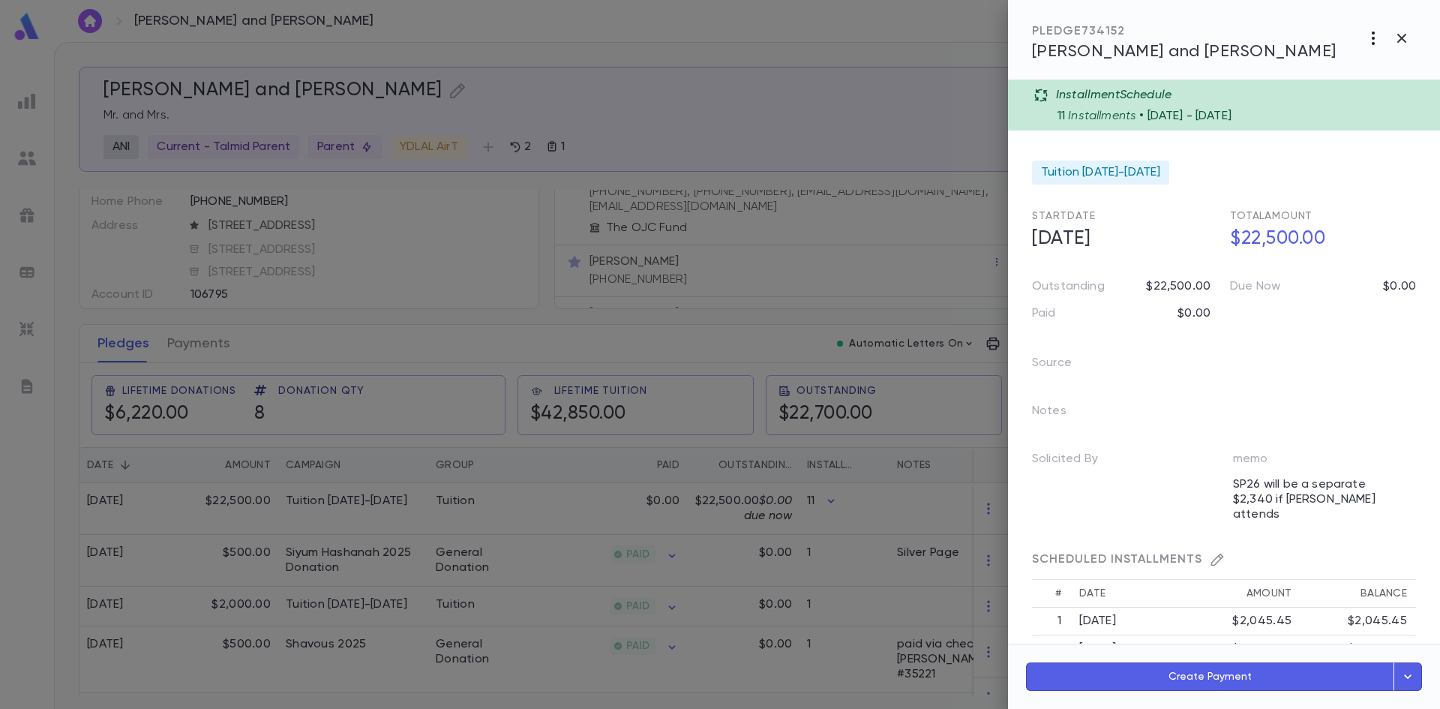
click at [1380, 35] on icon "button" at bounding box center [1373, 38] width 18 height 18
click at [727, 352] on div at bounding box center [720, 354] width 1440 height 709
click at [682, 127] on div at bounding box center [720, 354] width 1440 height 709
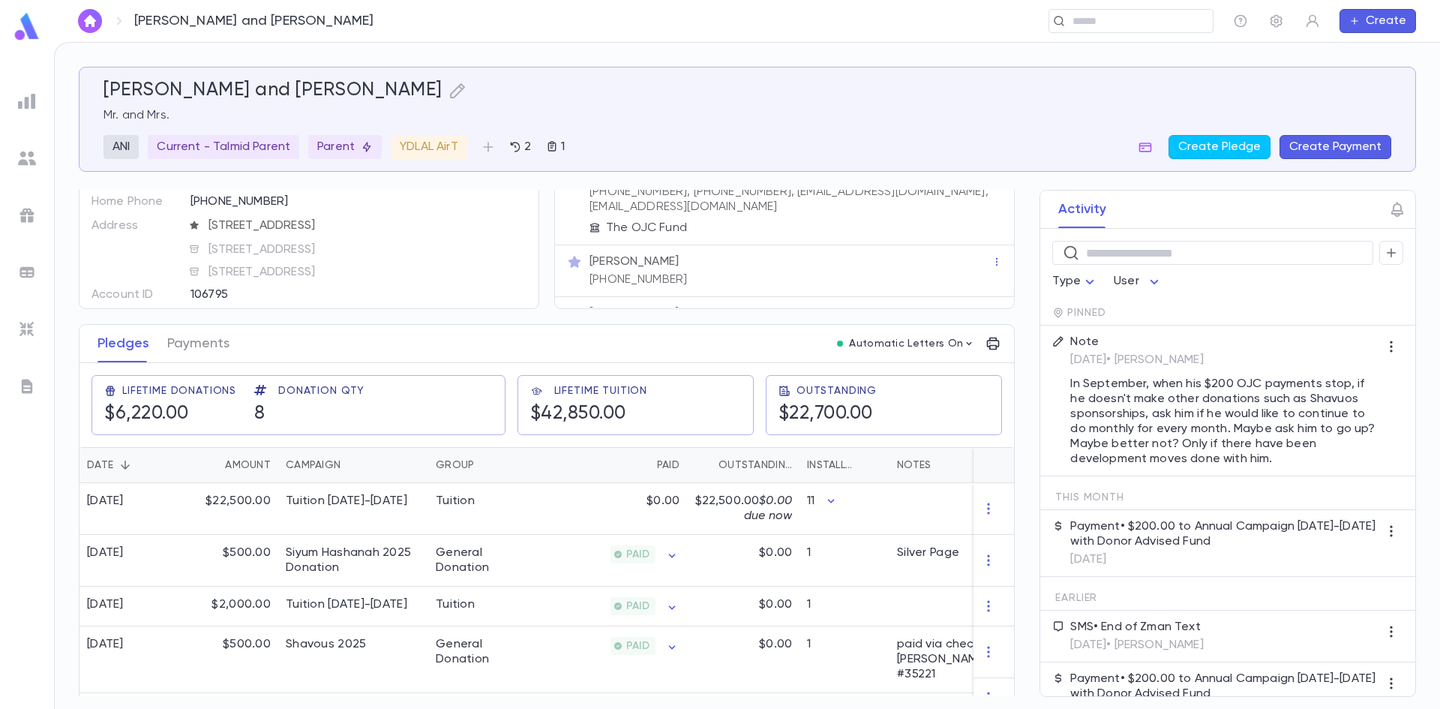
click at [13, 169] on ul at bounding box center [27, 395] width 54 height 627
click at [28, 157] on img at bounding box center [27, 158] width 18 height 18
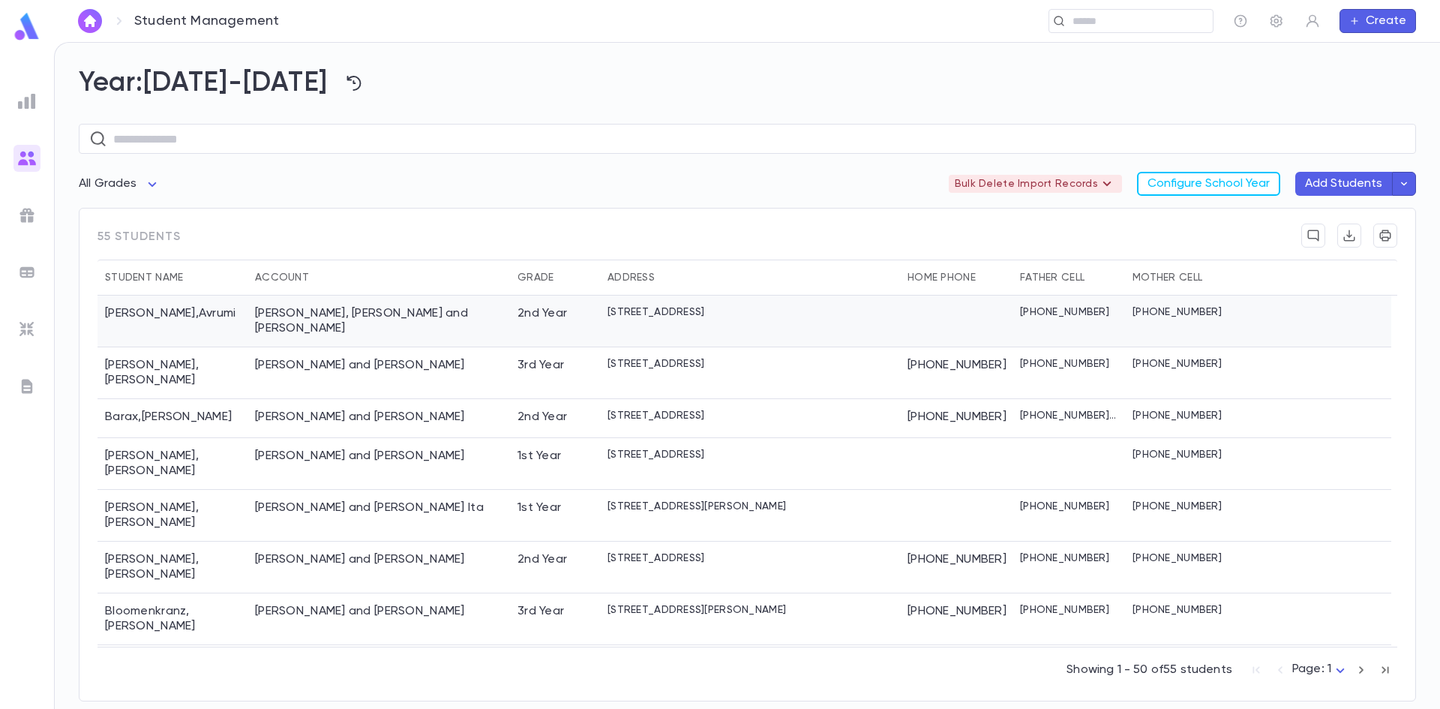
click at [232, 319] on div "Abenson , Avrumi" at bounding box center [172, 321] width 150 height 52
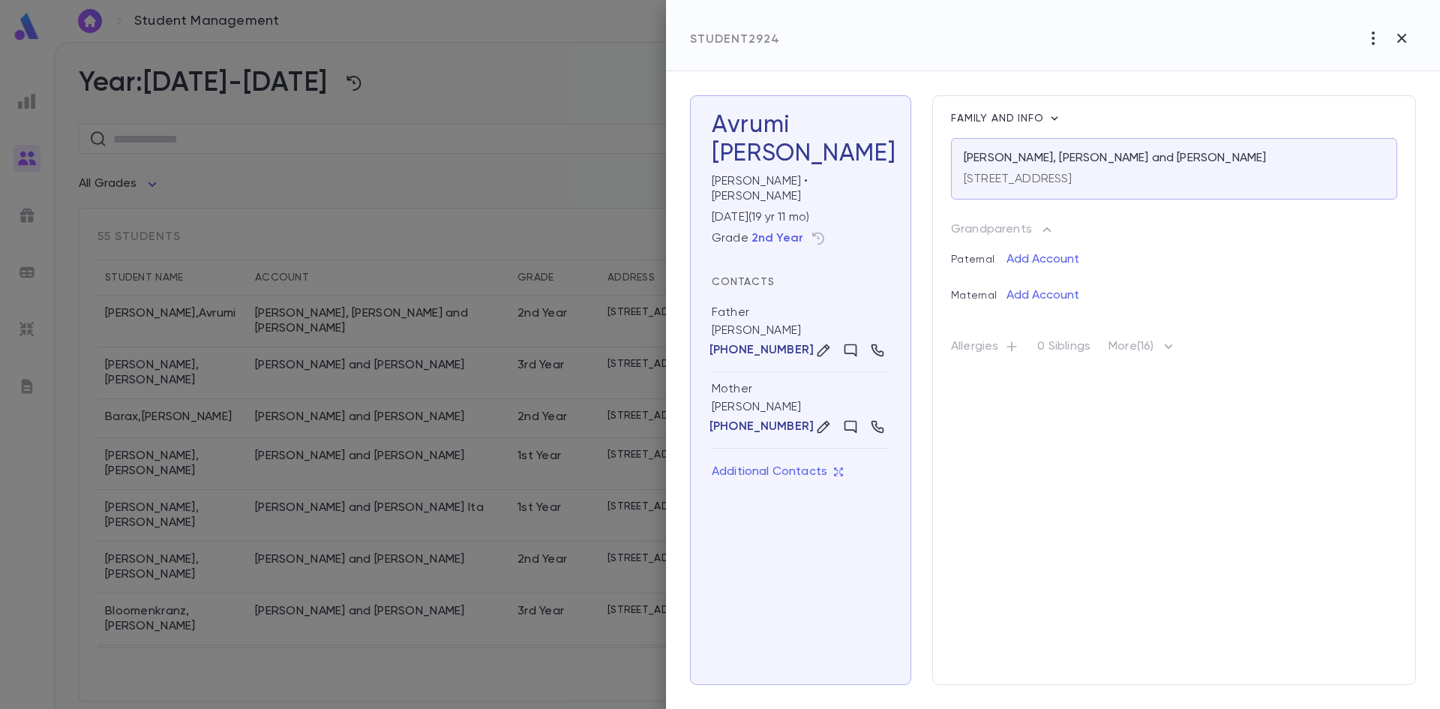
click at [235, 443] on div at bounding box center [720, 354] width 1440 height 709
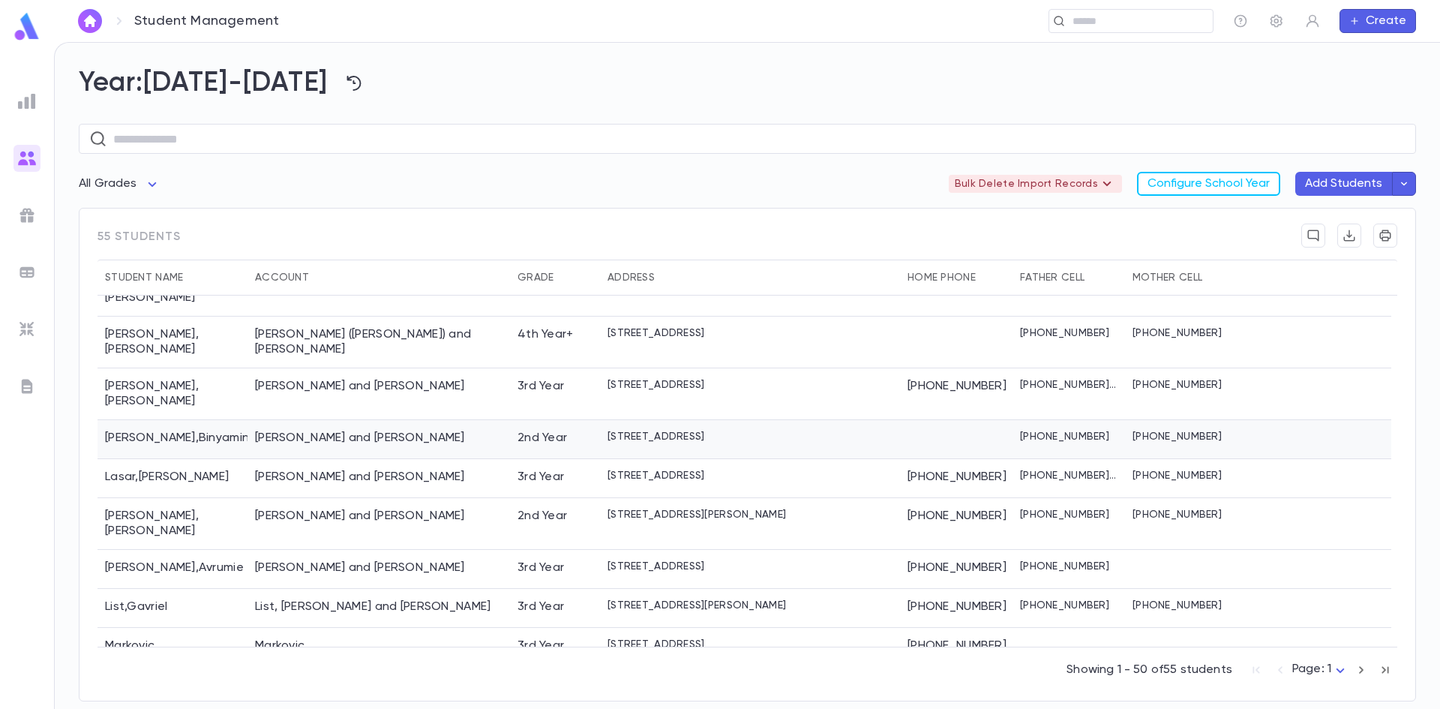
scroll to position [1059, 0]
click at [232, 457] on div "Lasar , Yehuda" at bounding box center [172, 476] width 150 height 39
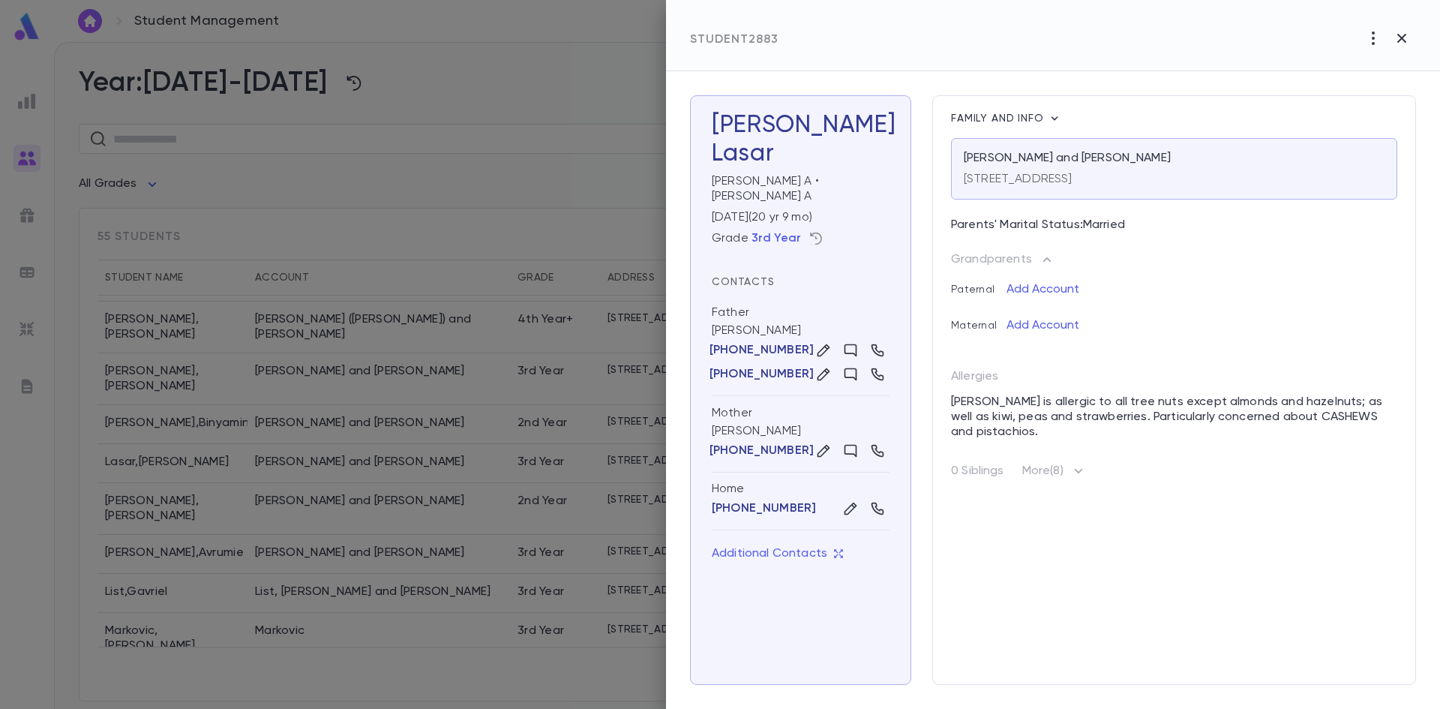
click at [817, 231] on icon "button" at bounding box center [815, 238] width 15 height 15
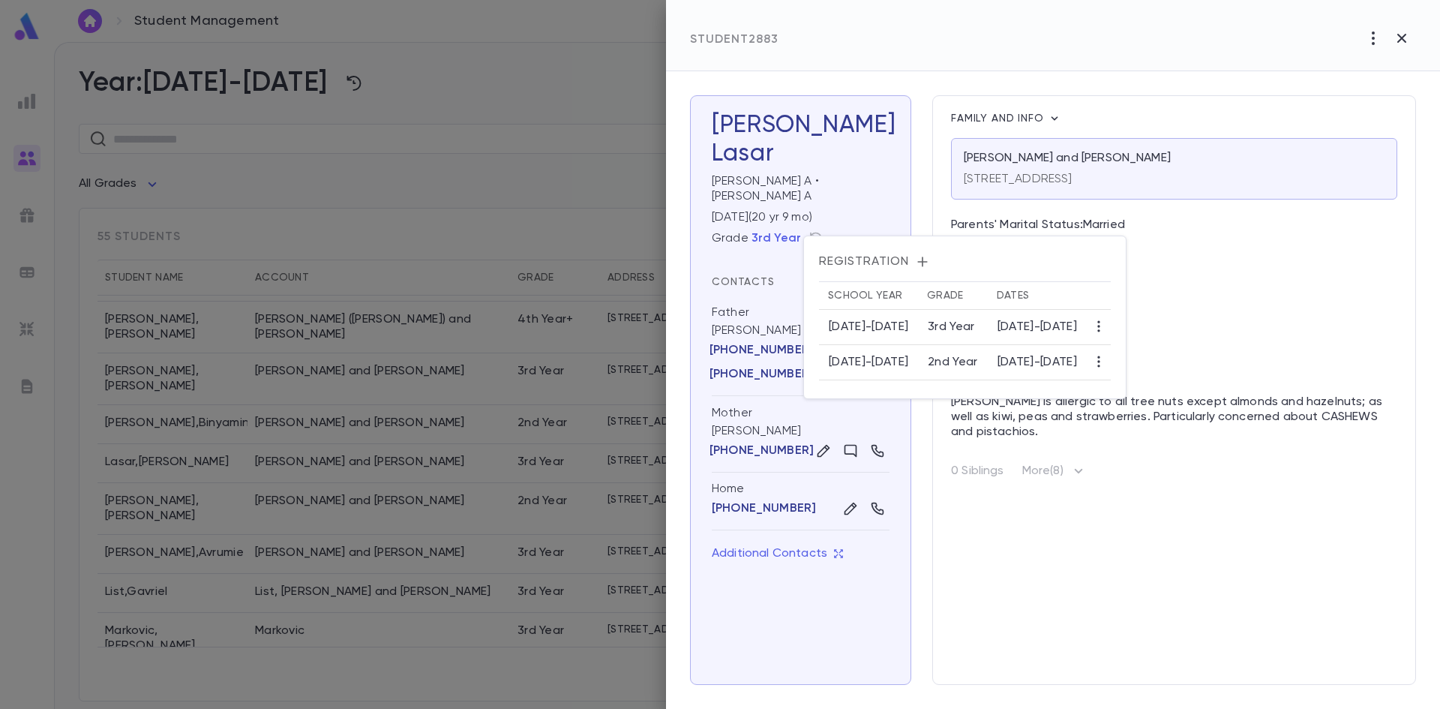
click at [490, 406] on div at bounding box center [720, 354] width 1440 height 709
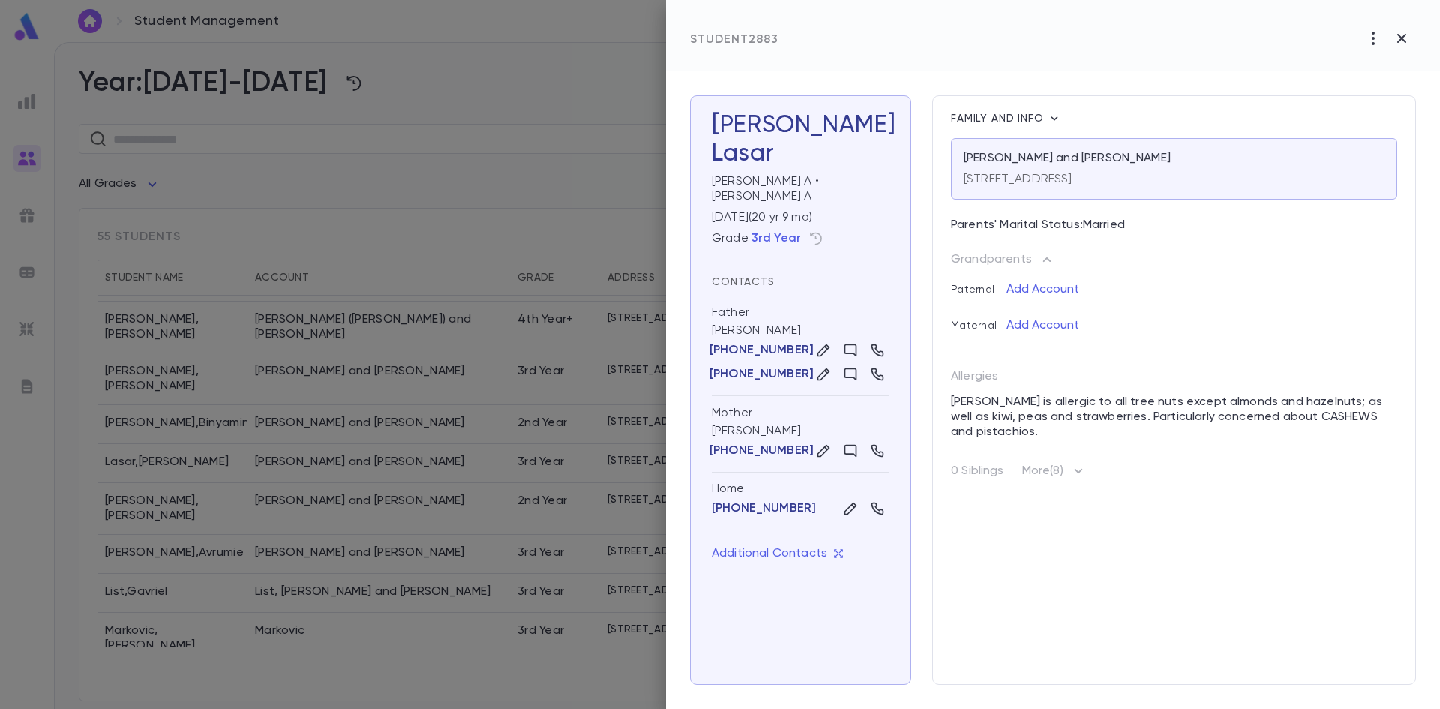
click at [316, 140] on div at bounding box center [720, 354] width 1440 height 709
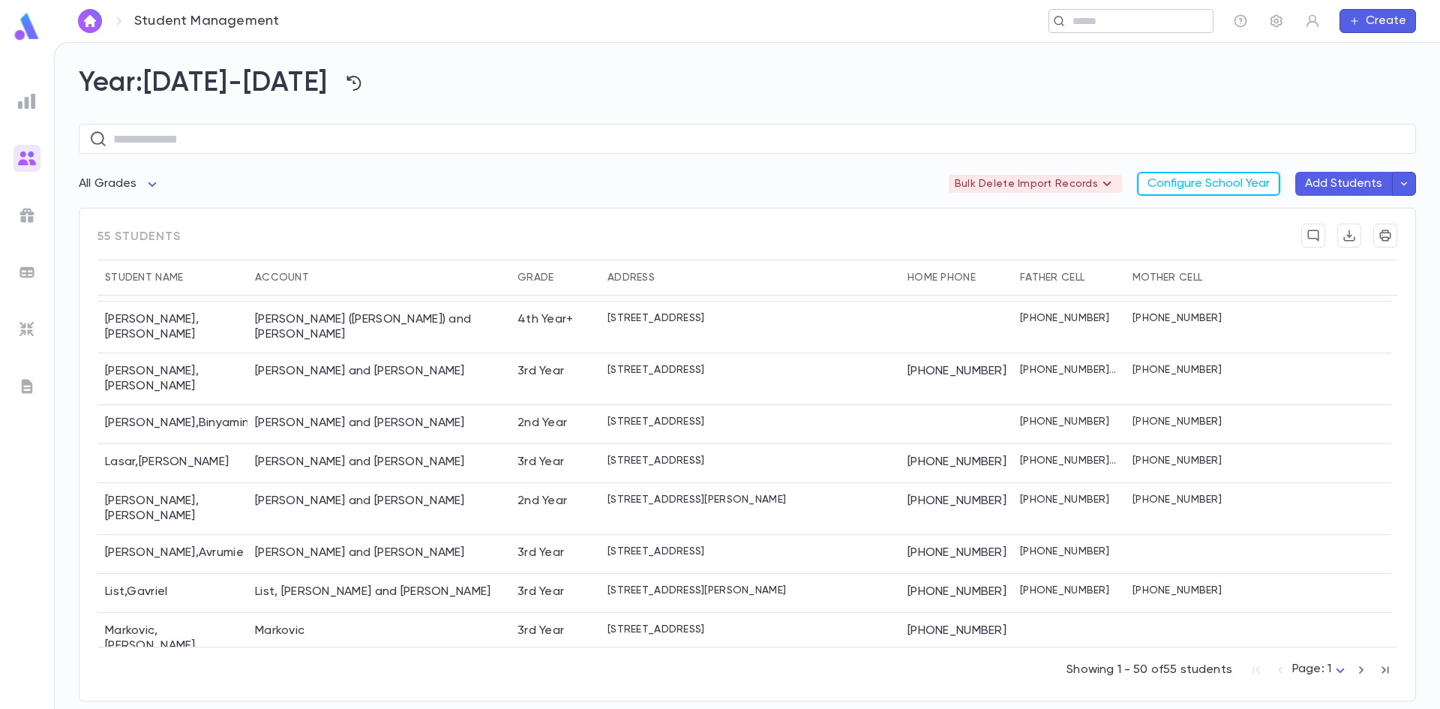
click at [1114, 29] on div "​" at bounding box center [1130, 21] width 165 height 24
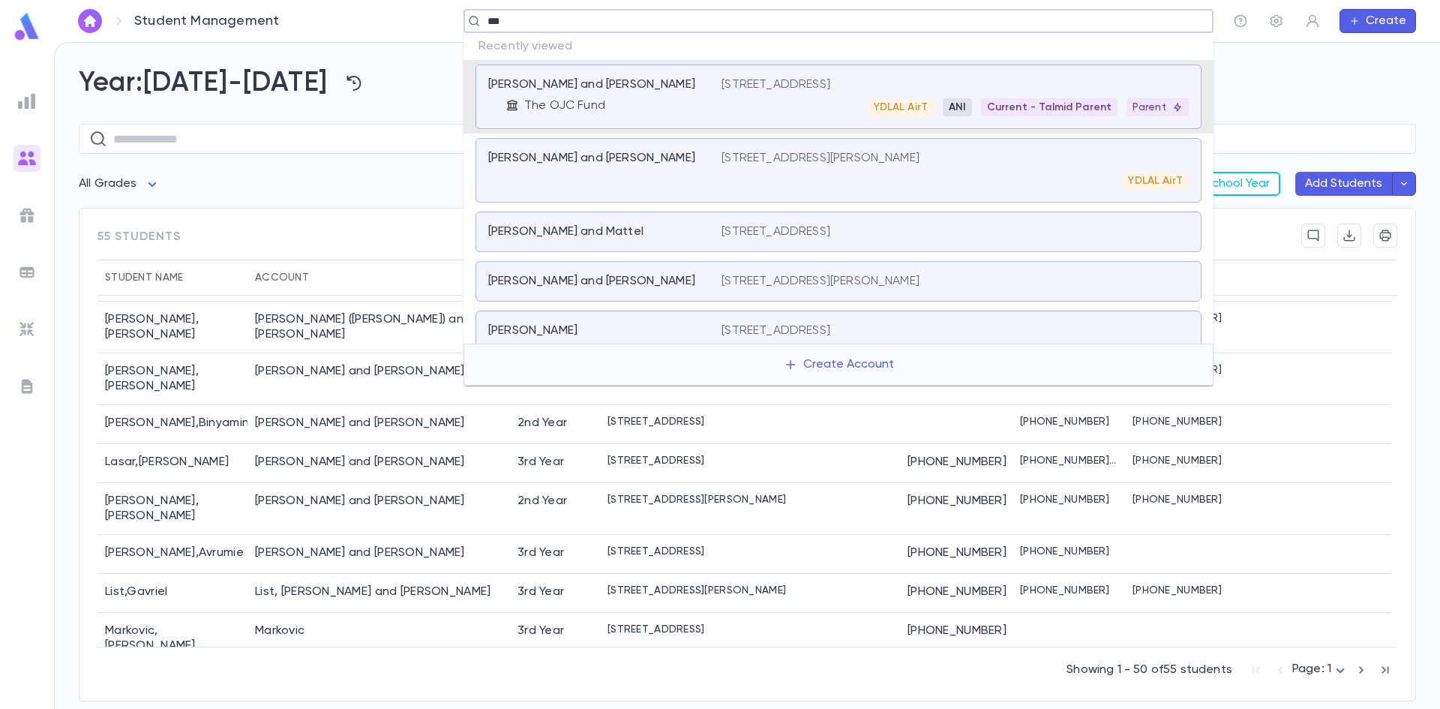
type input "****"
click at [984, 73] on div "Lasar, Daniel and Rachel The OJC Fund 56 Lexington Ave, Edison NJ 08817 YDLAL A…" at bounding box center [838, 96] width 726 height 64
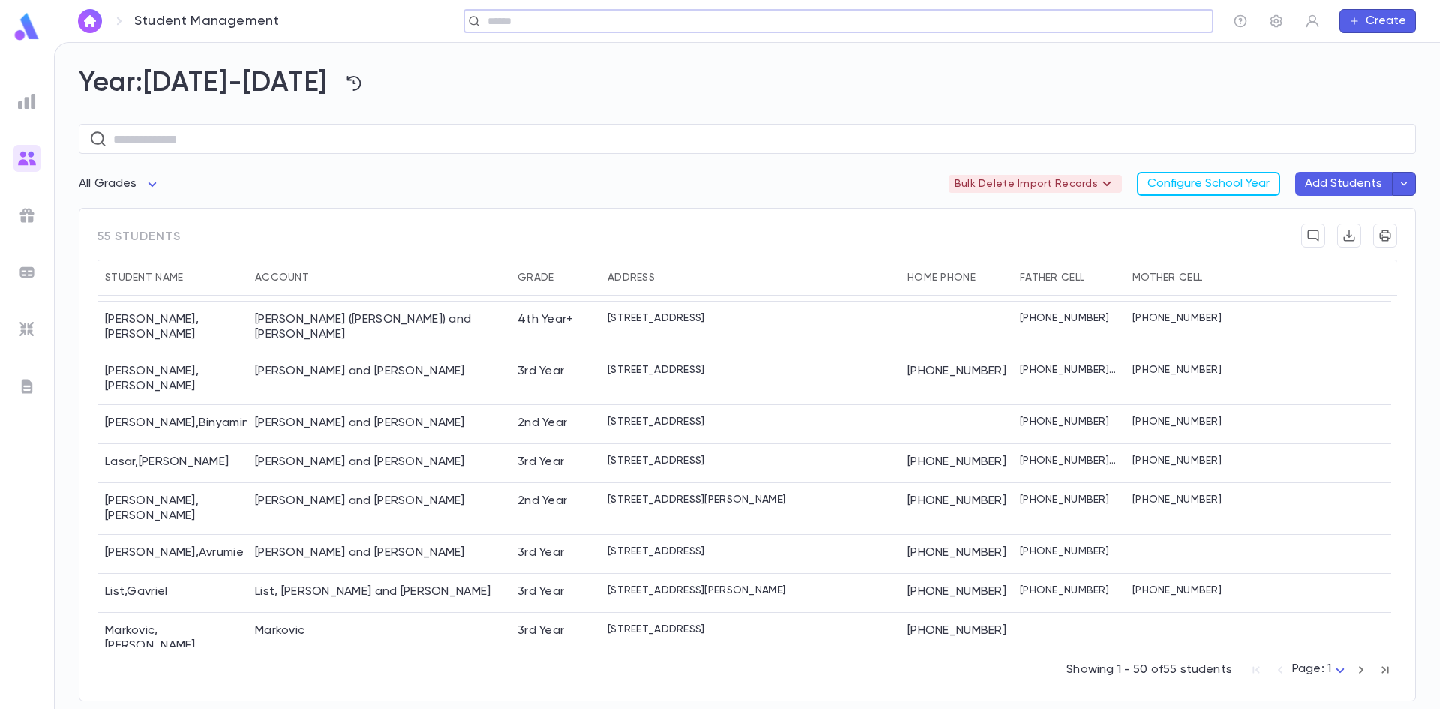
click at [767, 31] on div "​" at bounding box center [838, 21] width 750 height 24
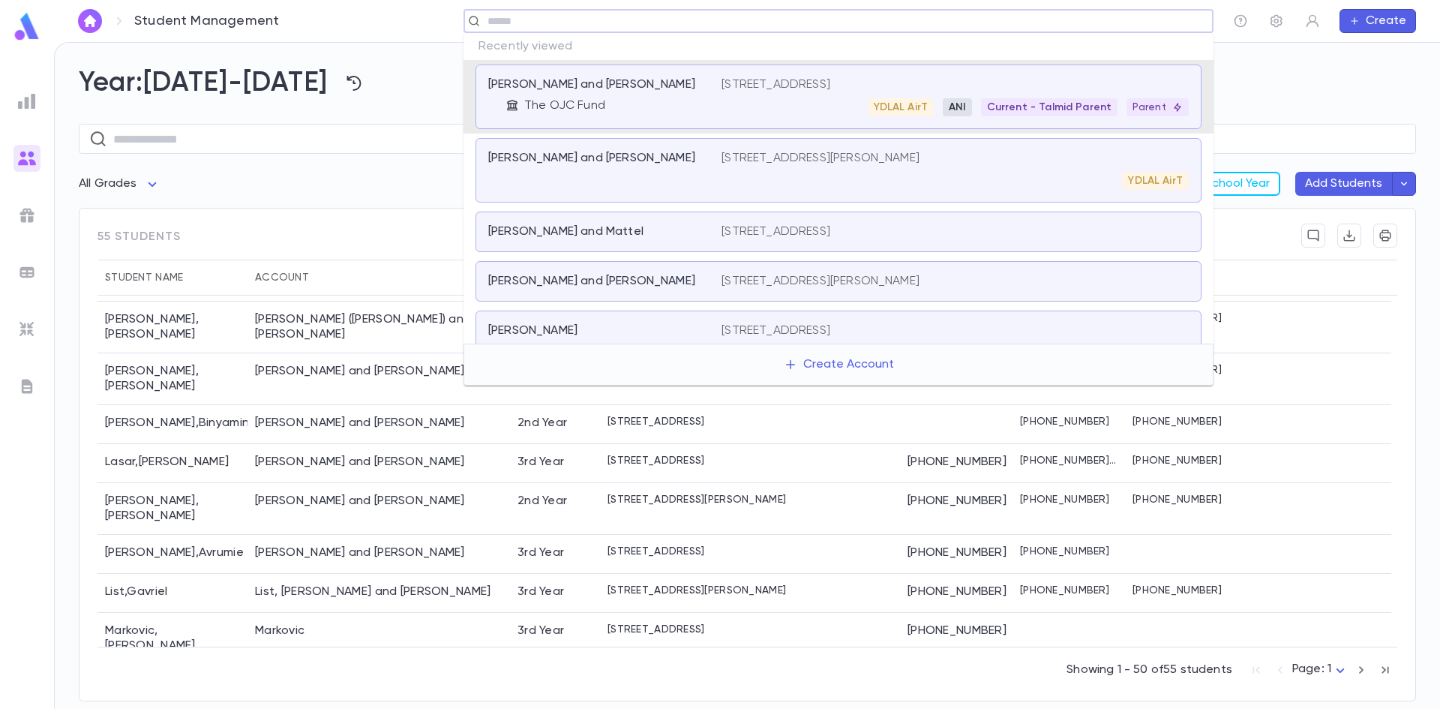
click at [682, 26] on input "text" at bounding box center [833, 21] width 701 height 14
type input "**"
click at [765, 75] on div "Lasar, Daniel and Rachel The OJC Fund 56 Lexington Ave, Edison NJ 08817 YDLAL A…" at bounding box center [838, 96] width 726 height 64
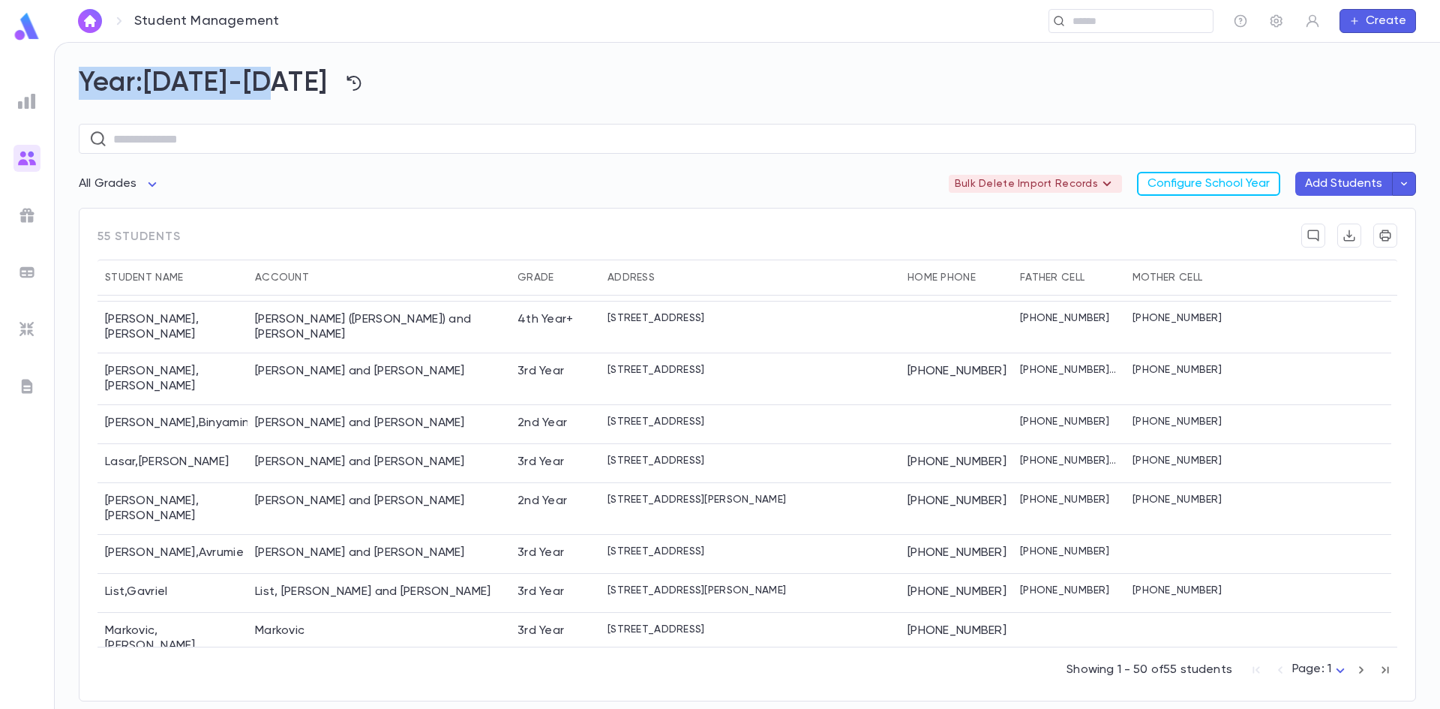
drag, startPoint x: 25, startPoint y: 122, endPoint x: 519, endPoint y: 112, distance: 493.5
click at [519, 112] on div "Student Management ​ Create Year: 2025-2026 ​ All Grades Bulk Delete Import Rec…" at bounding box center [720, 375] width 1440 height 667
click at [1188, 17] on div "​" at bounding box center [1130, 21] width 165 height 24
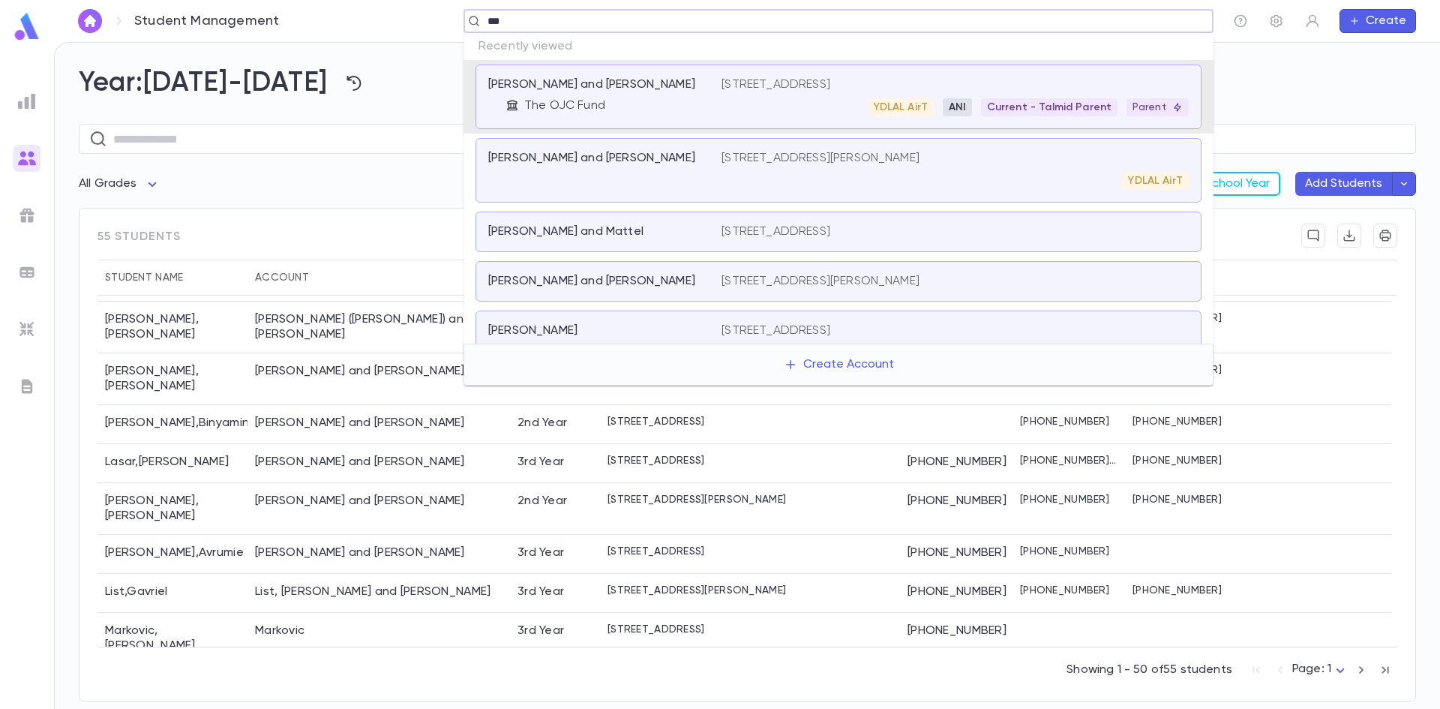
type input "****"
click at [960, 101] on span "ANI" at bounding box center [956, 107] width 28 height 12
click at [978, 104] on div "YDLAL AirT ANI Current - Talmid Parent Parent" at bounding box center [954, 107] width 467 height 18
click at [978, 104] on div "​" at bounding box center [747, 136] width 1337 height 72
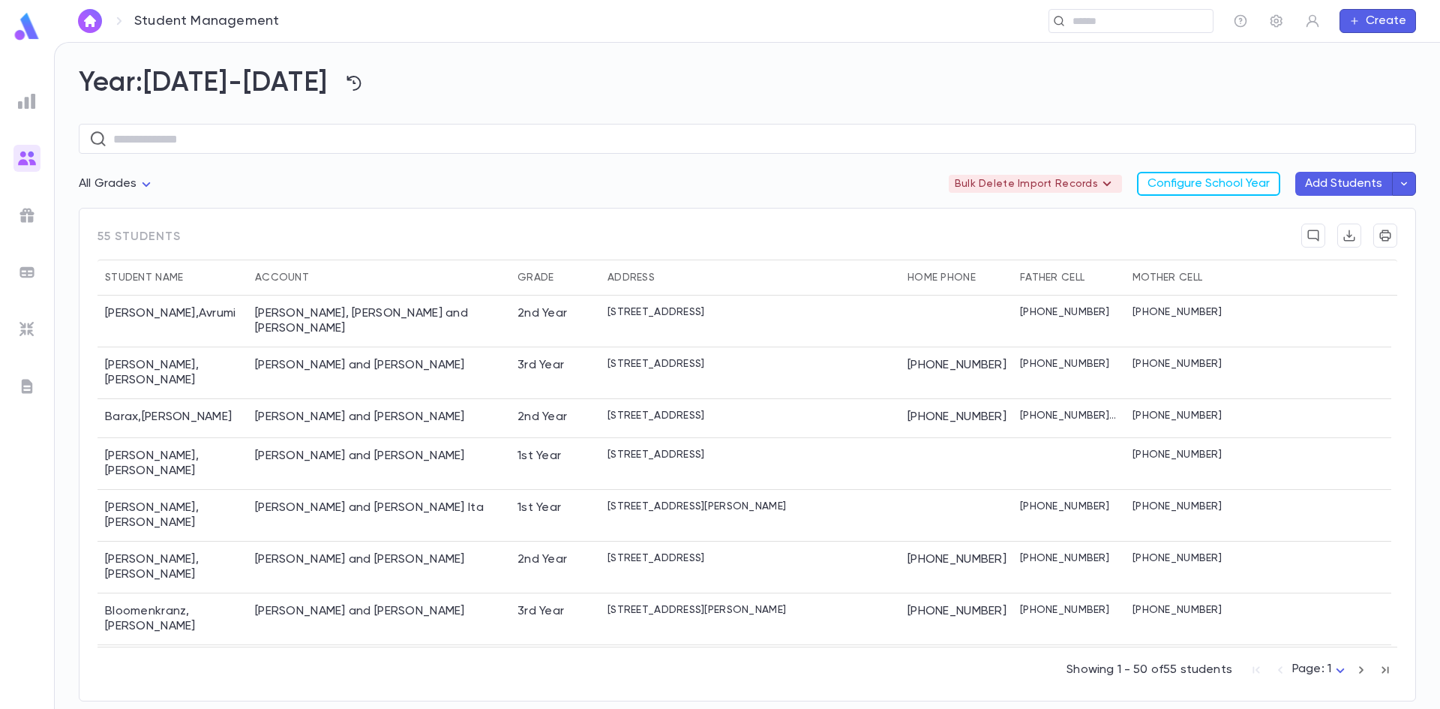
click at [38, 32] on img at bounding box center [27, 26] width 30 height 29
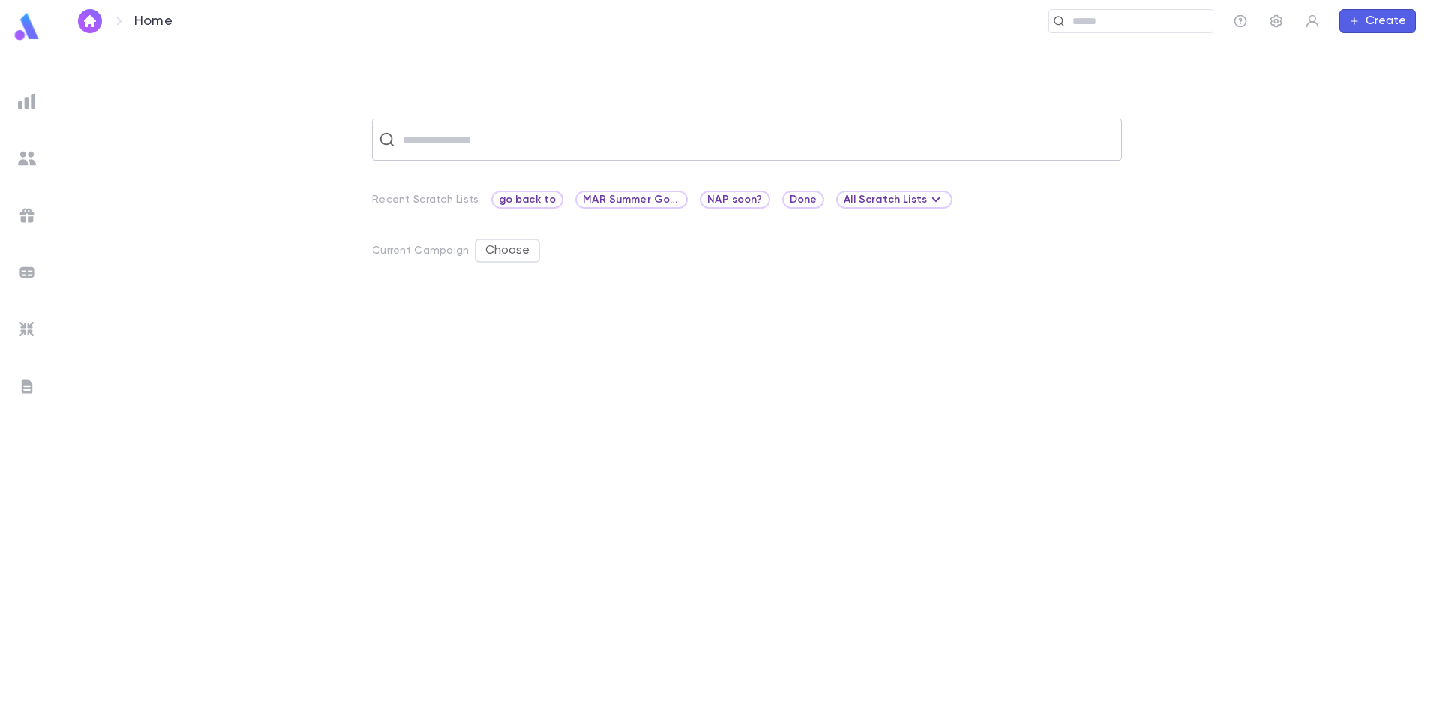
click at [490, 145] on input "text" at bounding box center [756, 139] width 717 height 28
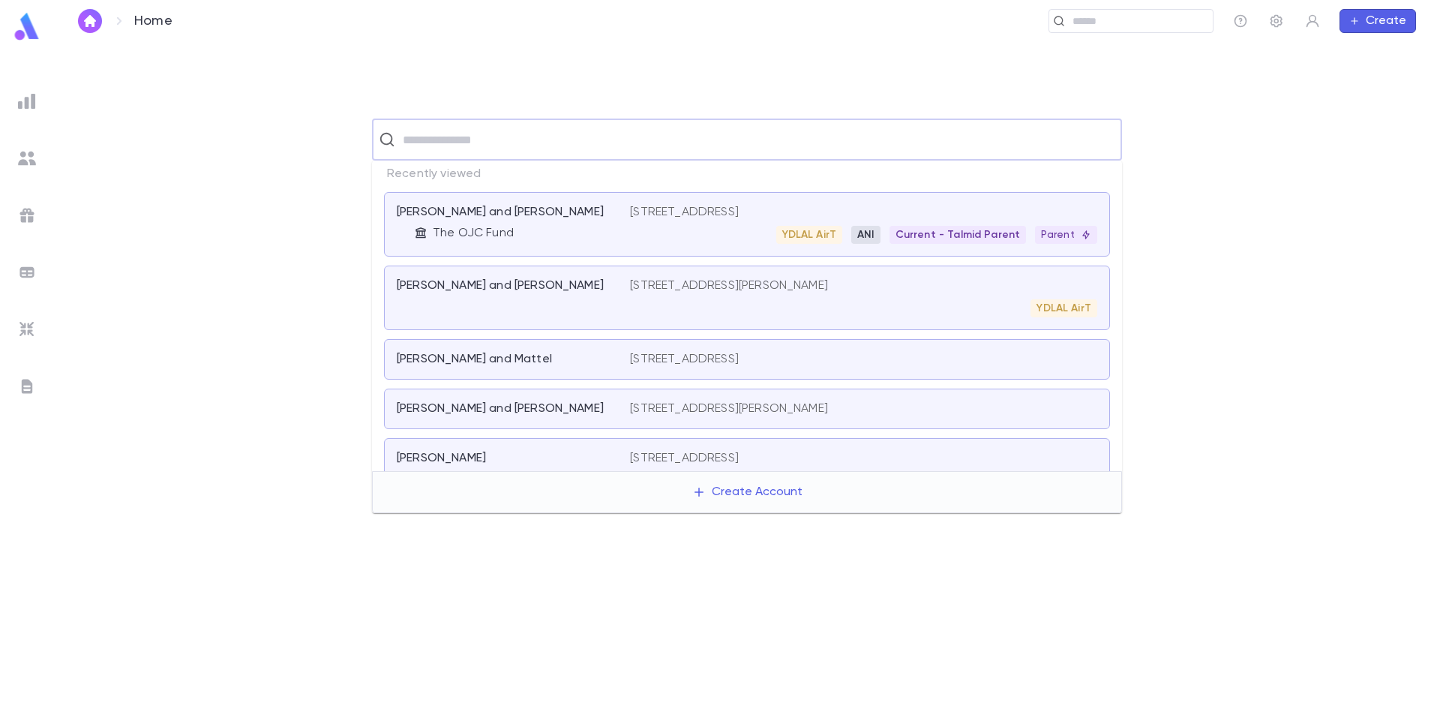
click at [503, 224] on div "[PERSON_NAME] and [PERSON_NAME] The OJC Fund" at bounding box center [513, 224] width 233 height 39
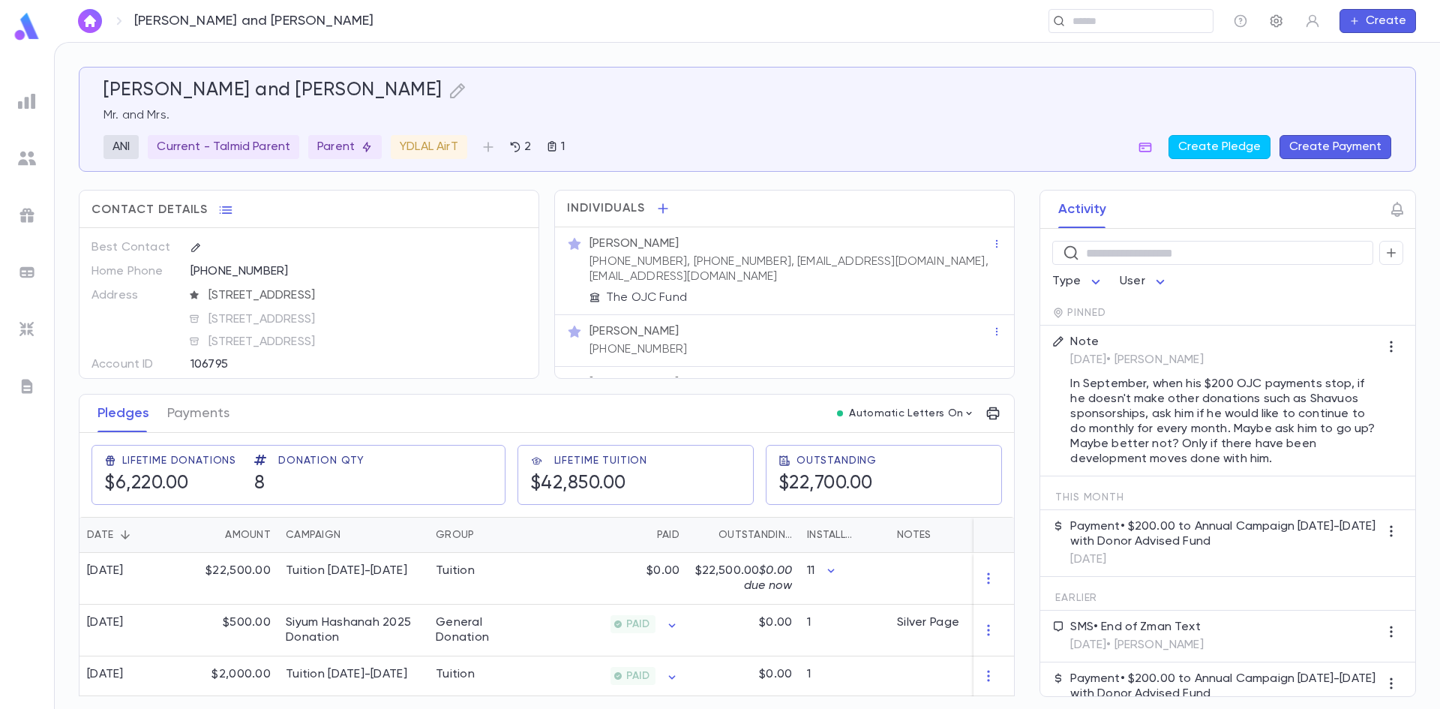
click at [1280, 21] on icon "button" at bounding box center [1276, 21] width 12 height 13
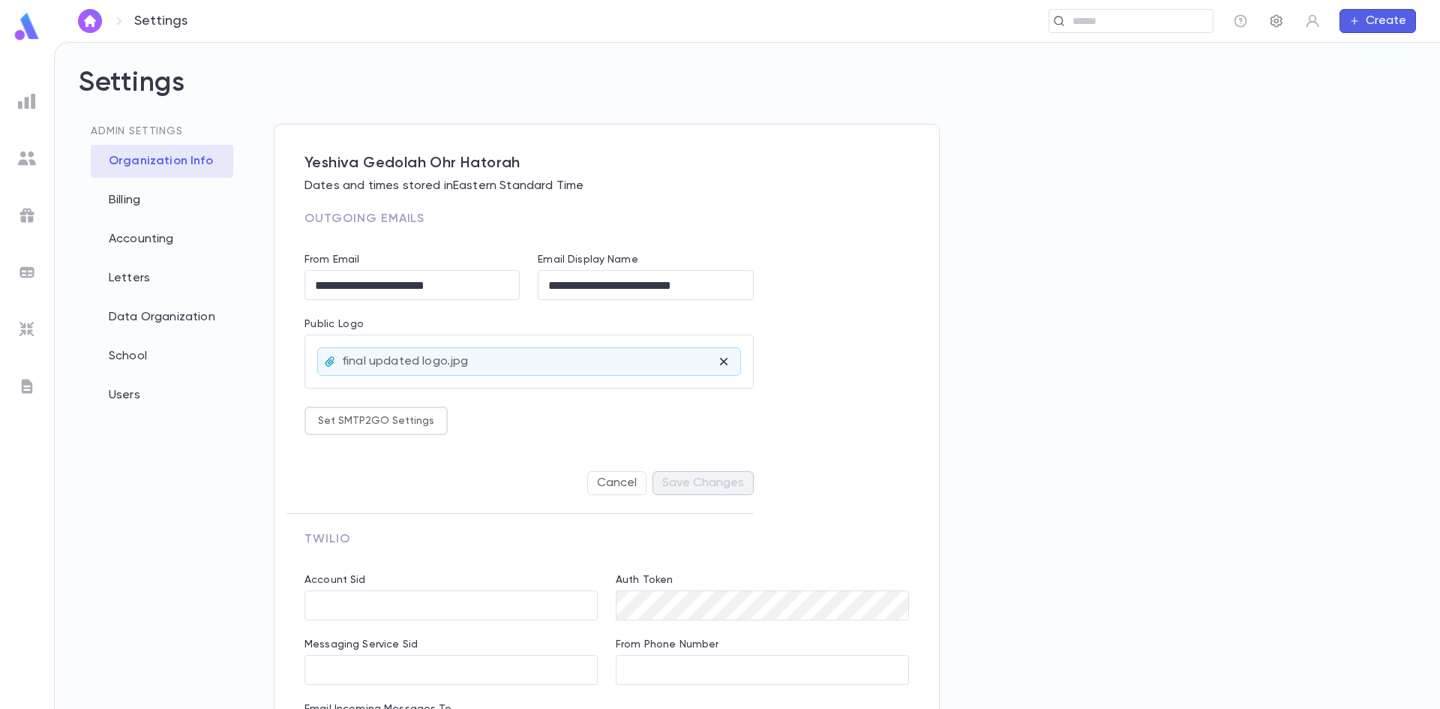
type input "**********"
click at [121, 353] on div "School" at bounding box center [162, 356] width 142 height 33
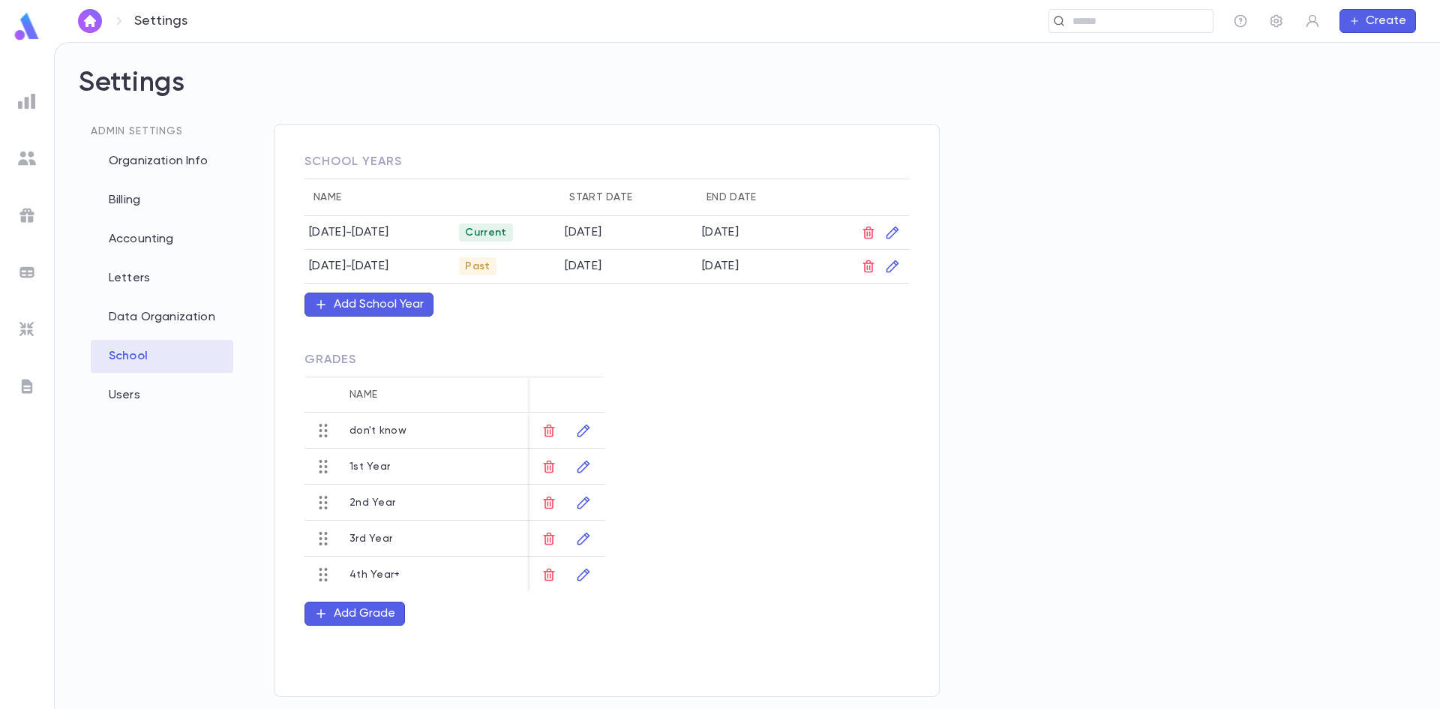
click at [580, 235] on td "[DATE]" at bounding box center [628, 233] width 137 height 34
